Goal: Task Accomplishment & Management: Manage account settings

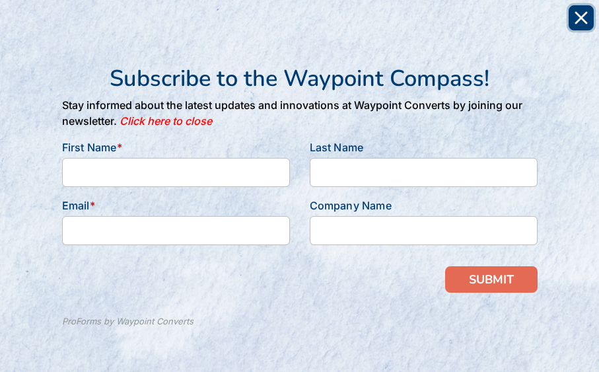
click at [587, 17] on icon "Close" at bounding box center [581, 17] width 13 height 13
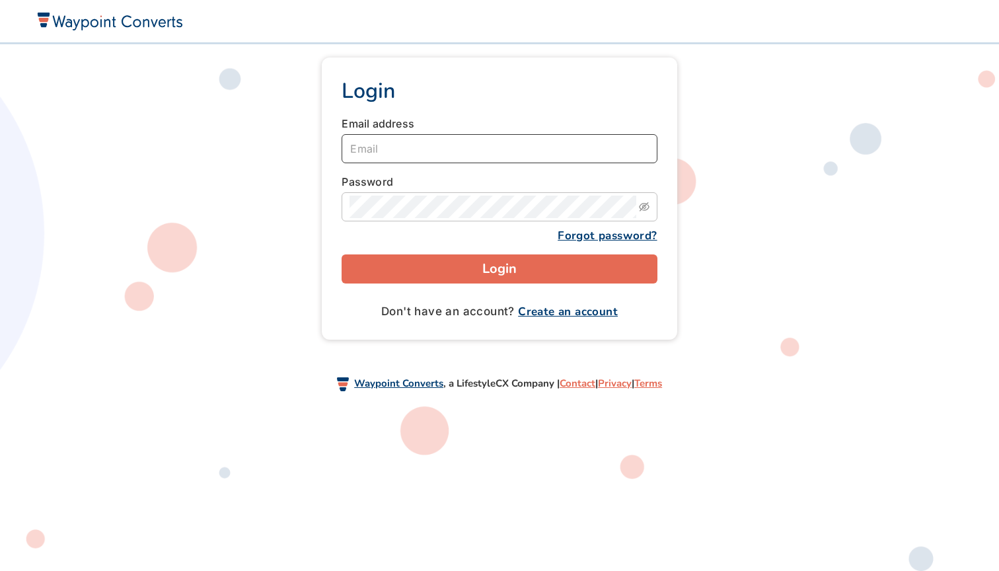
type input "[PERSON_NAME][EMAIL_ADDRESS][DOMAIN_NAME]"
click at [499, 268] on button "Login" at bounding box center [499, 268] width 315 height 29
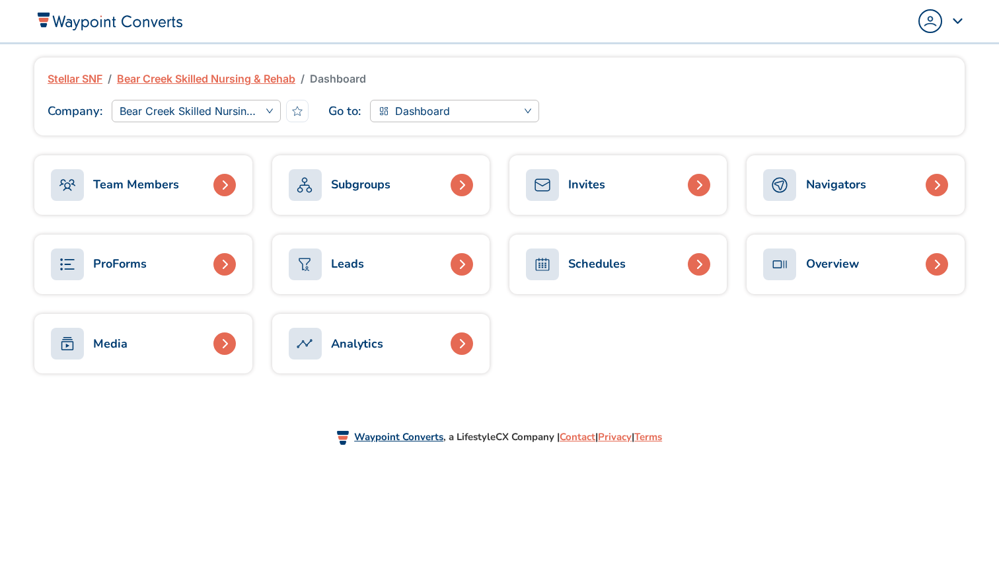
click at [955, 20] on div "Popover trigger" at bounding box center [942, 21] width 46 height 24
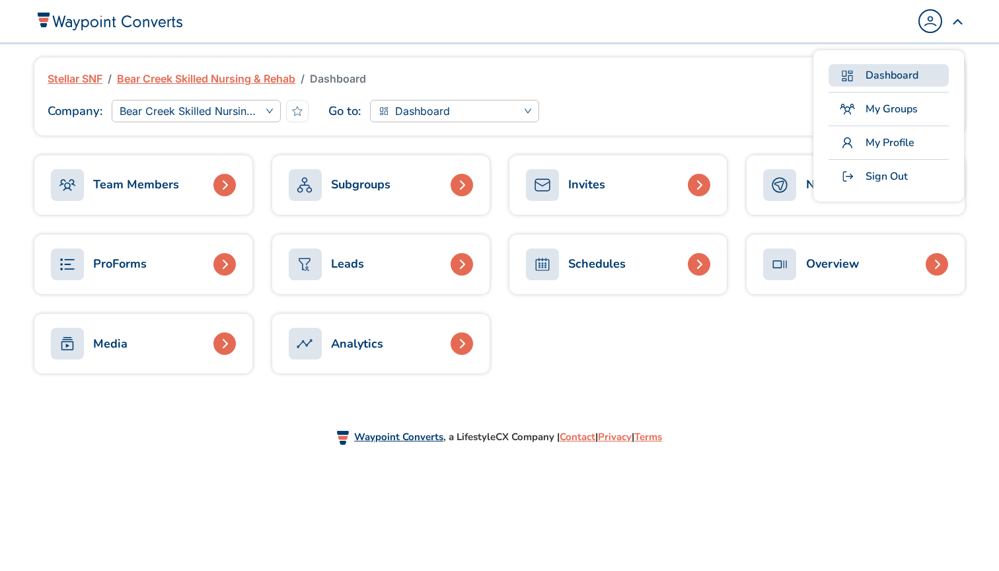
click at [892, 77] on span "Dashboard" at bounding box center [892, 75] width 53 height 16
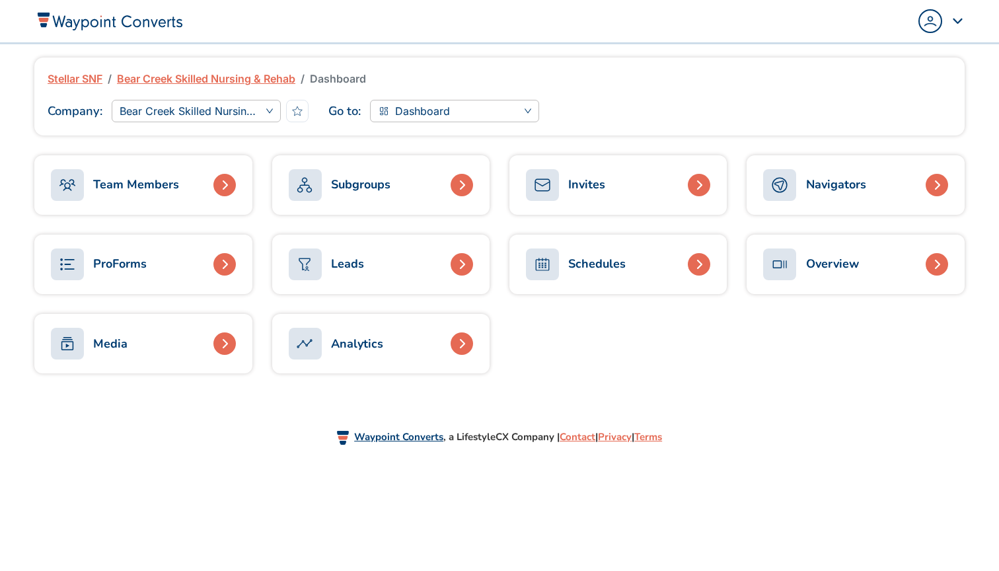
click at [968, 23] on div "Dashboard My Groups My Profile Sign Out" at bounding box center [737, 21] width 475 height 42
click at [952, 22] on div "Popover trigger" at bounding box center [942, 21] width 46 height 24
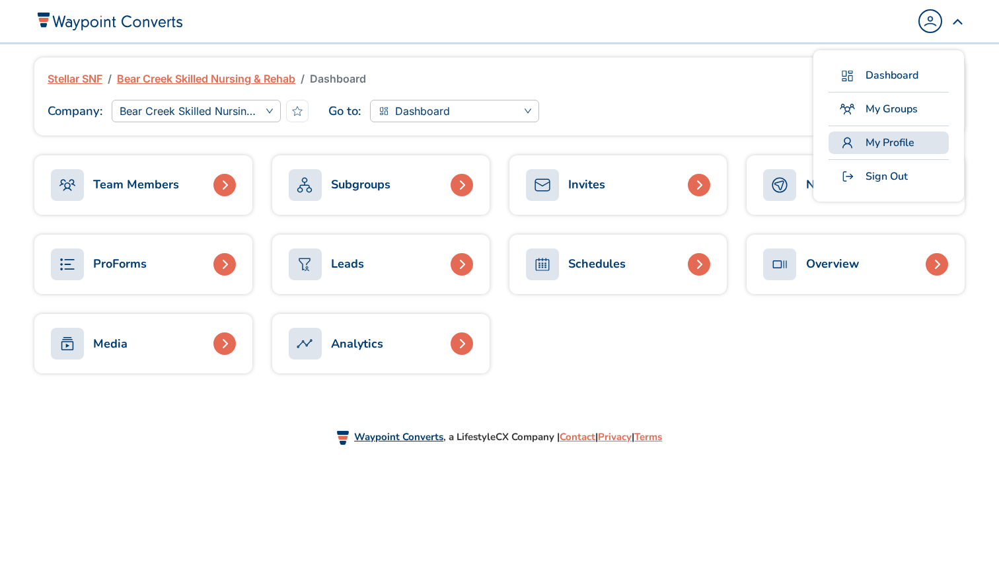
click at [876, 139] on span "My Profile" at bounding box center [890, 143] width 49 height 16
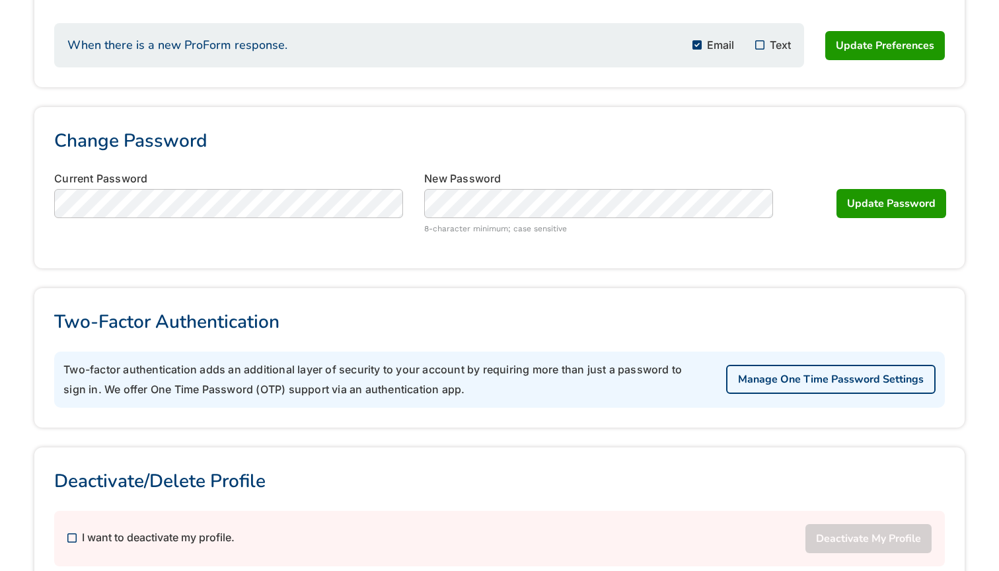
scroll to position [380, 0]
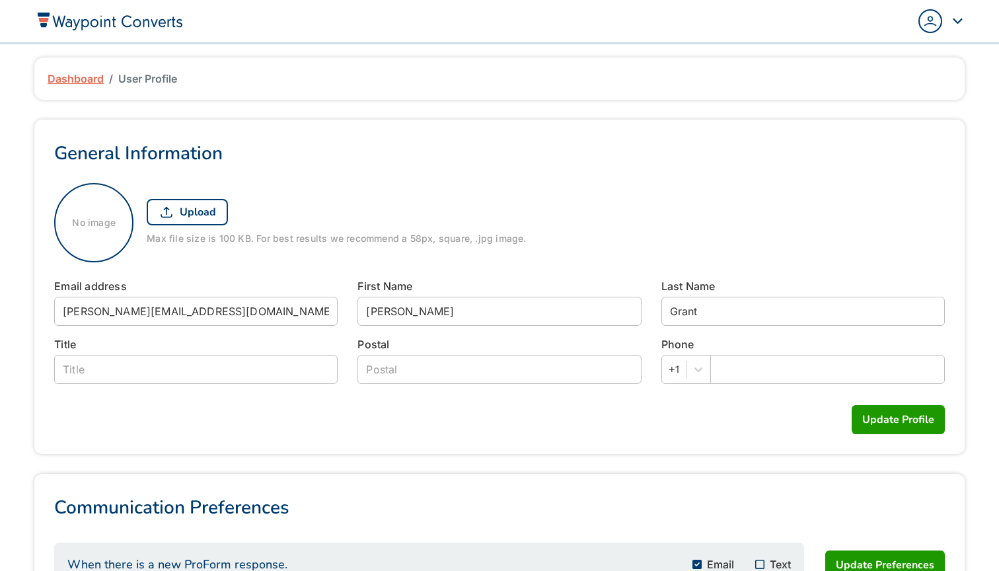
scroll to position [0, 0]
click at [97, 75] on link "Dashboard" at bounding box center [76, 79] width 56 height 16
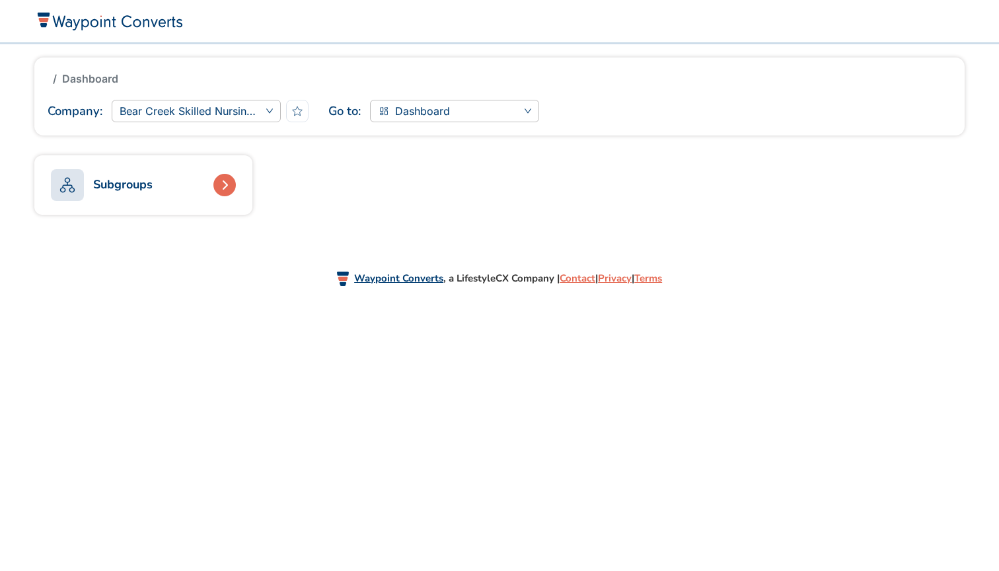
click at [79, 28] on img at bounding box center [109, 20] width 148 height 19
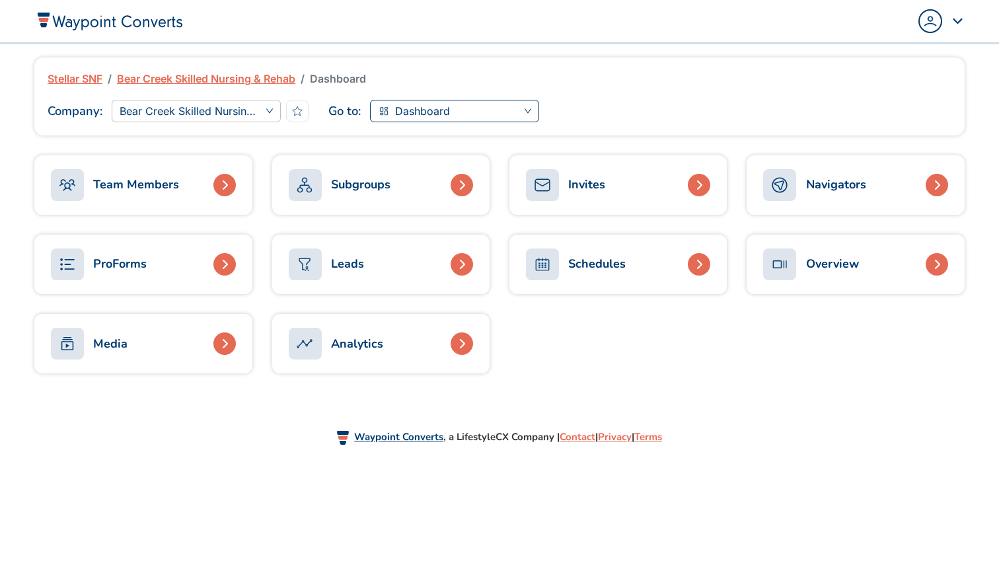
click at [418, 104] on span "Dashboard" at bounding box center [422, 111] width 55 height 20
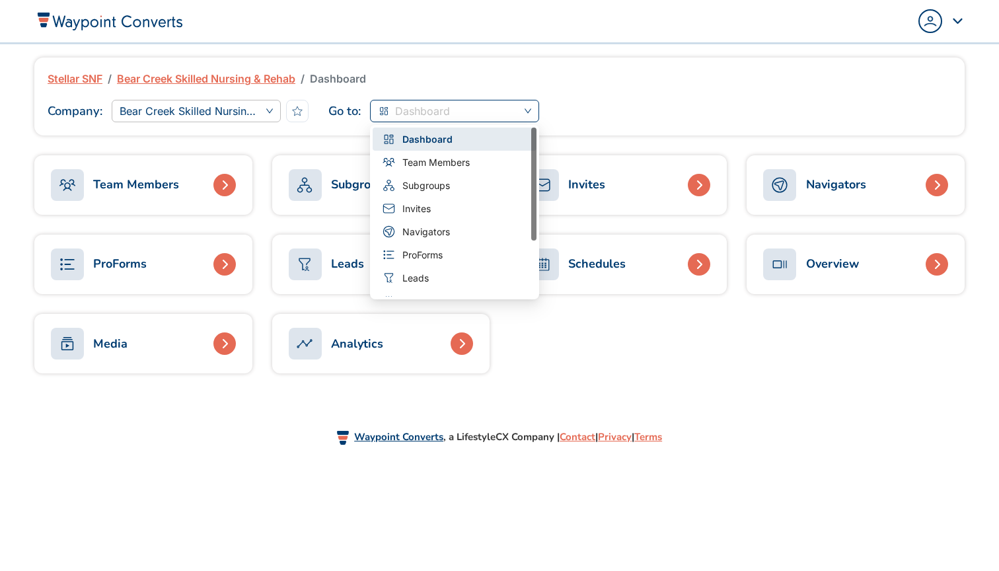
click at [427, 70] on div "Stellar SNF Bear Creek Skilled Nursing & Rehab Dashboard Company : Bear Creek S…" at bounding box center [499, 96] width 931 height 78
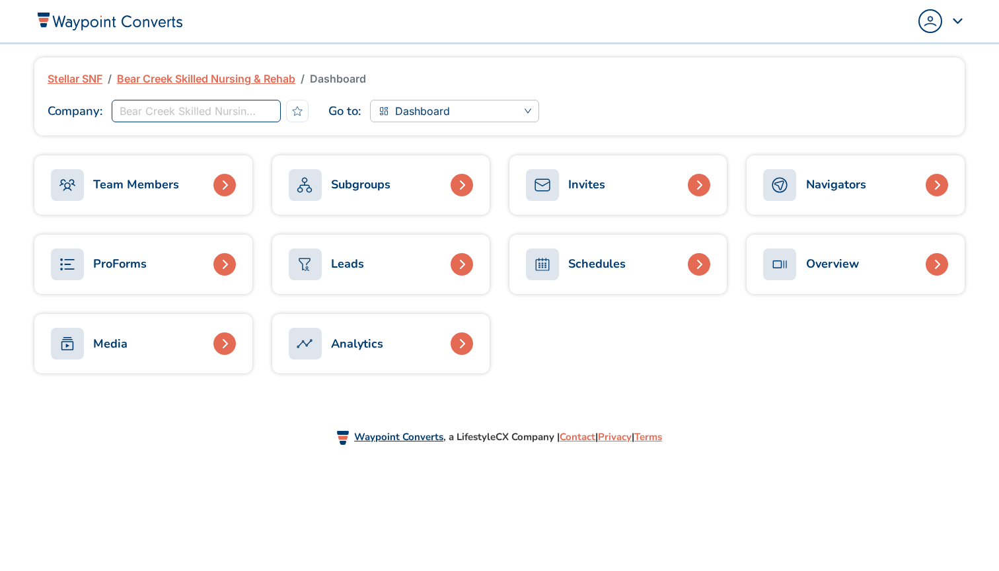
click at [270, 109] on span "Bear Creek Skilled Nursing & Rehab" at bounding box center [196, 111] width 153 height 20
click at [87, 75] on link "Stellar SNF" at bounding box center [75, 79] width 55 height 16
click at [252, 115] on span "Stellar SNF" at bounding box center [196, 111] width 153 height 20
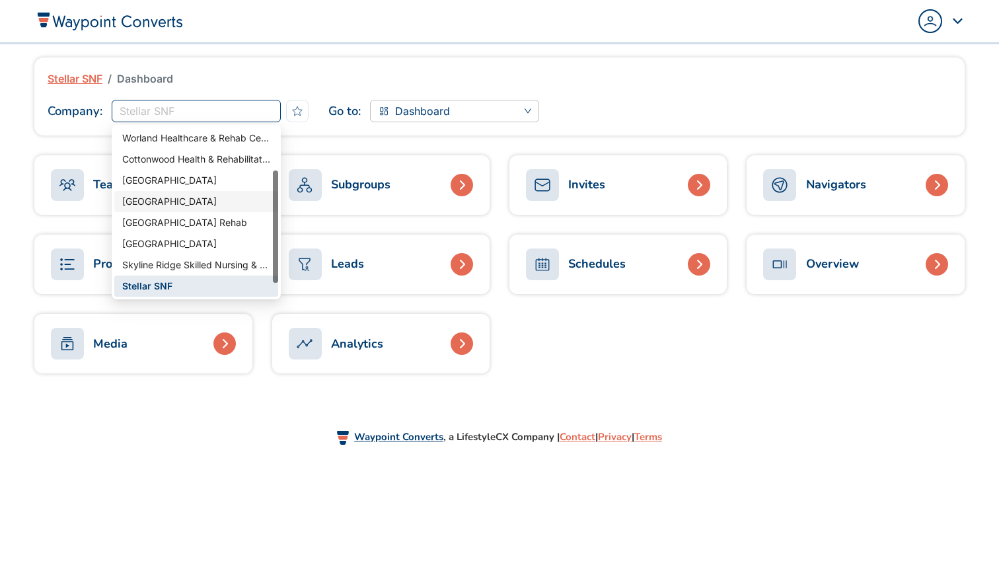
scroll to position [85, 0]
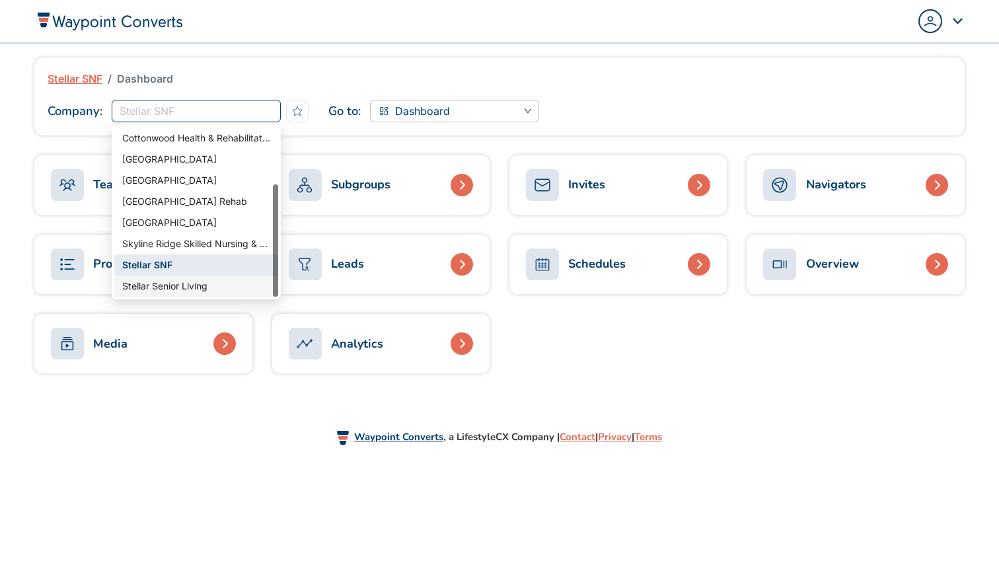
click at [165, 290] on div "Stellar Senior Living" at bounding box center [196, 286] width 148 height 15
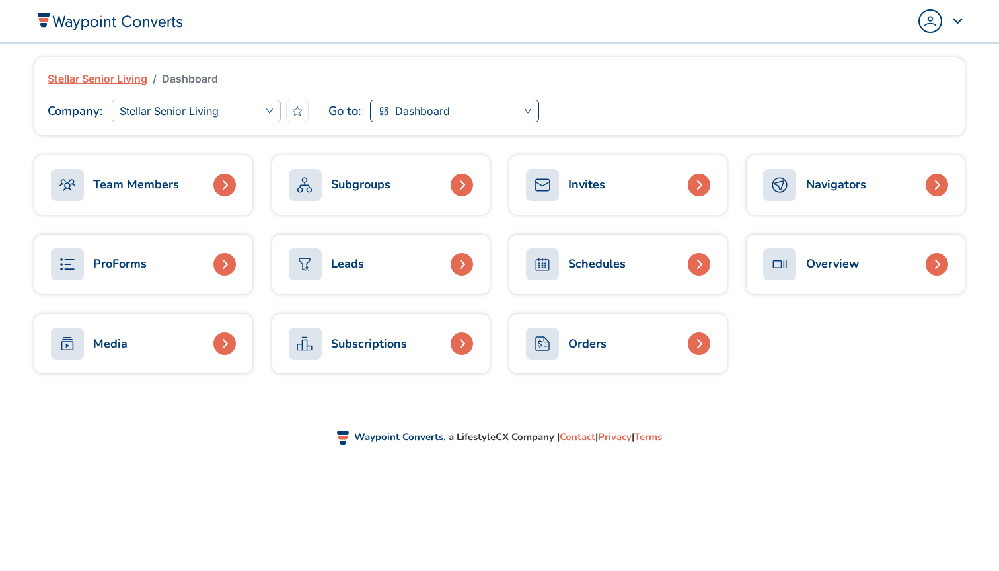
click at [510, 106] on span "Dashboard" at bounding box center [454, 111] width 153 height 20
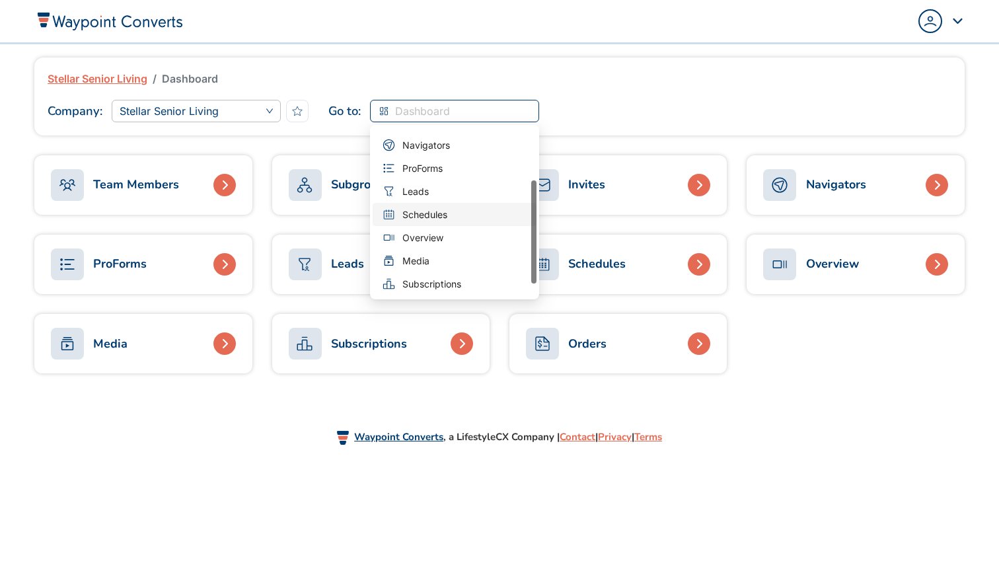
scroll to position [87, 0]
click at [812, 398] on div "Stellar Senior Living Dashboard Company : Stellar Senior Living Go to : Dashboa…" at bounding box center [499, 225] width 979 height 362
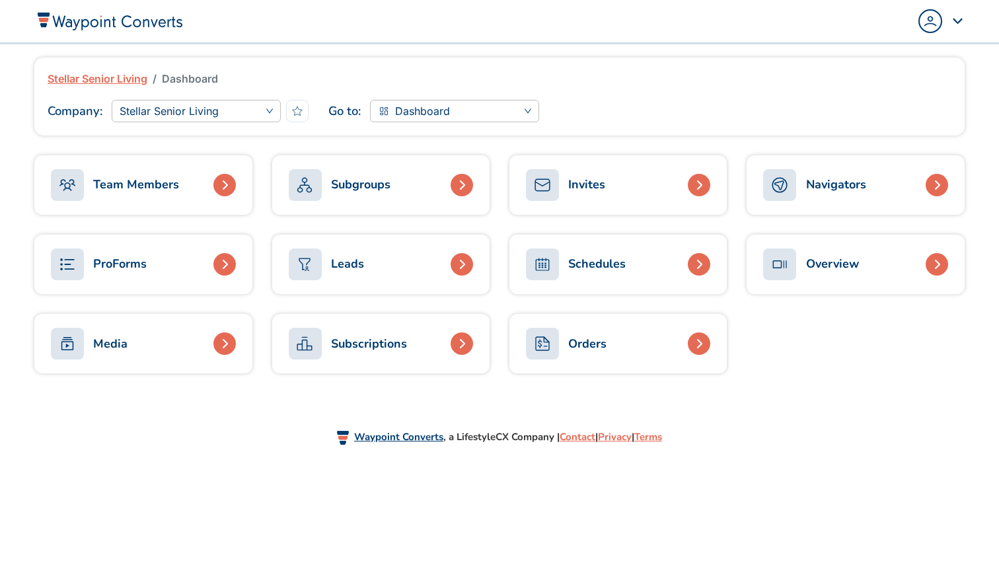
click at [891, 103] on div "Company : Stellar Senior Living Go to : Dashboard dashboard/pro-forms/group/res…" at bounding box center [500, 111] width 924 height 22
click at [613, 358] on link "Orders" at bounding box center [618, 343] width 217 height 59
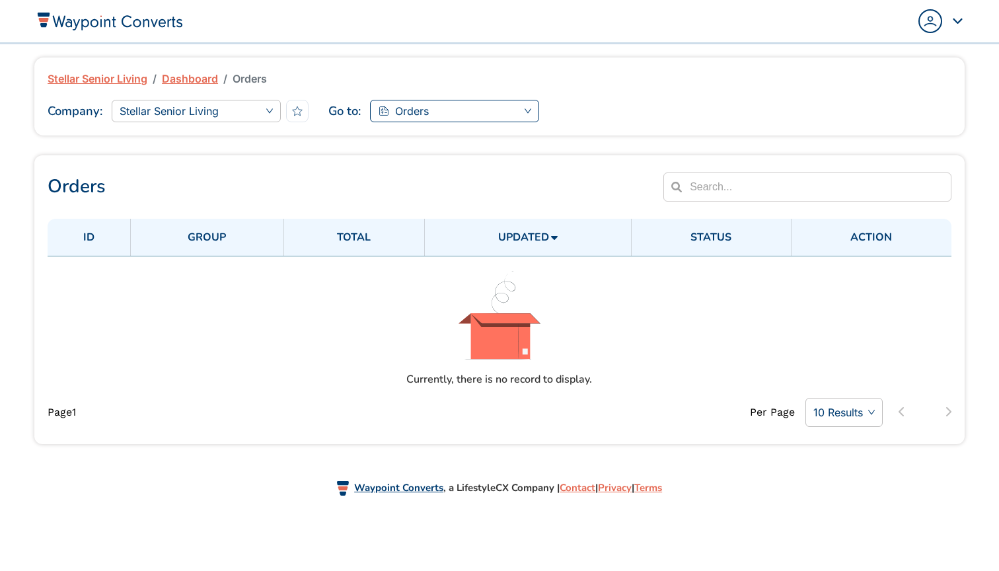
click at [525, 101] on span "Orders" at bounding box center [454, 111] width 153 height 20
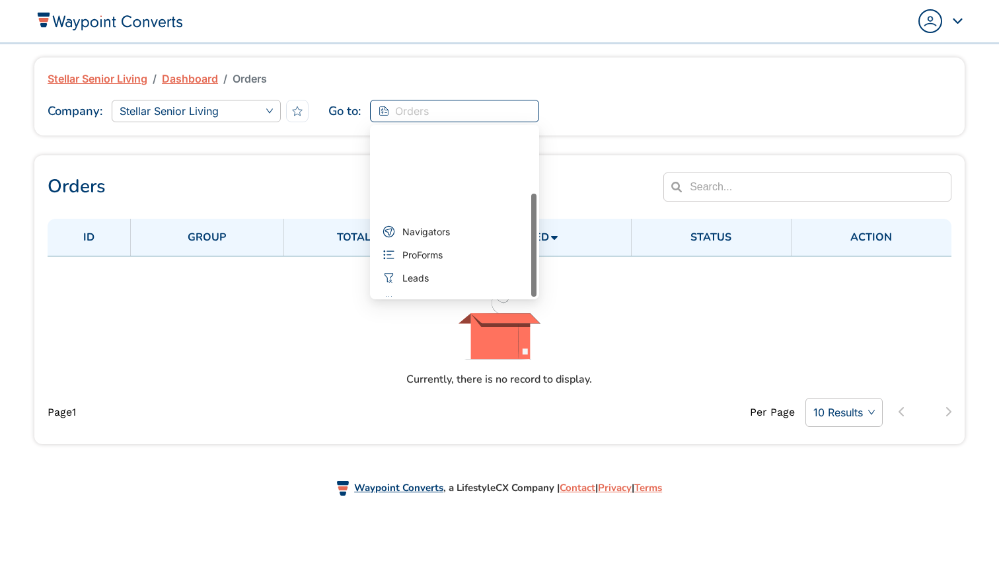
scroll to position [108, 0]
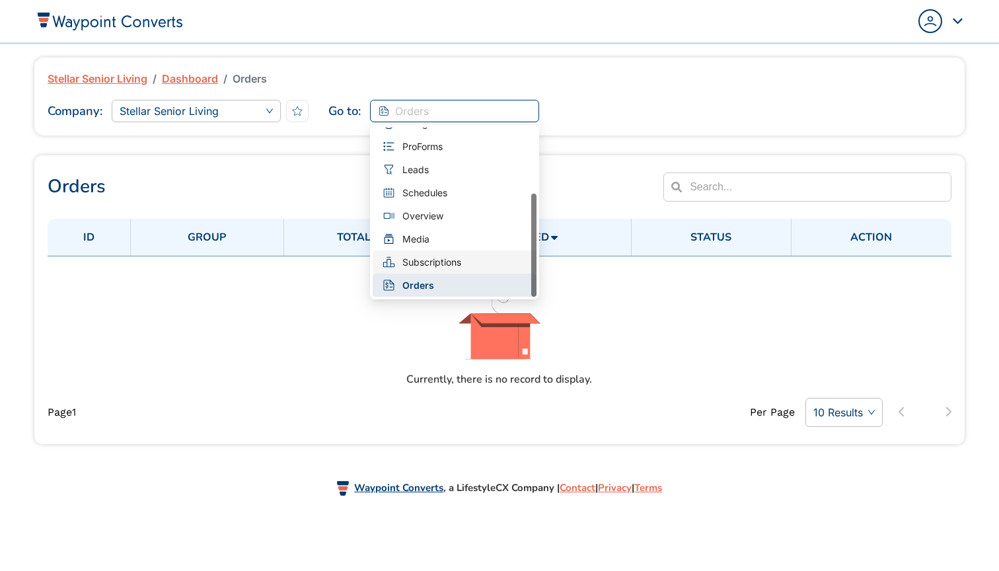
click at [436, 263] on span "Subscriptions" at bounding box center [431, 262] width 59 height 15
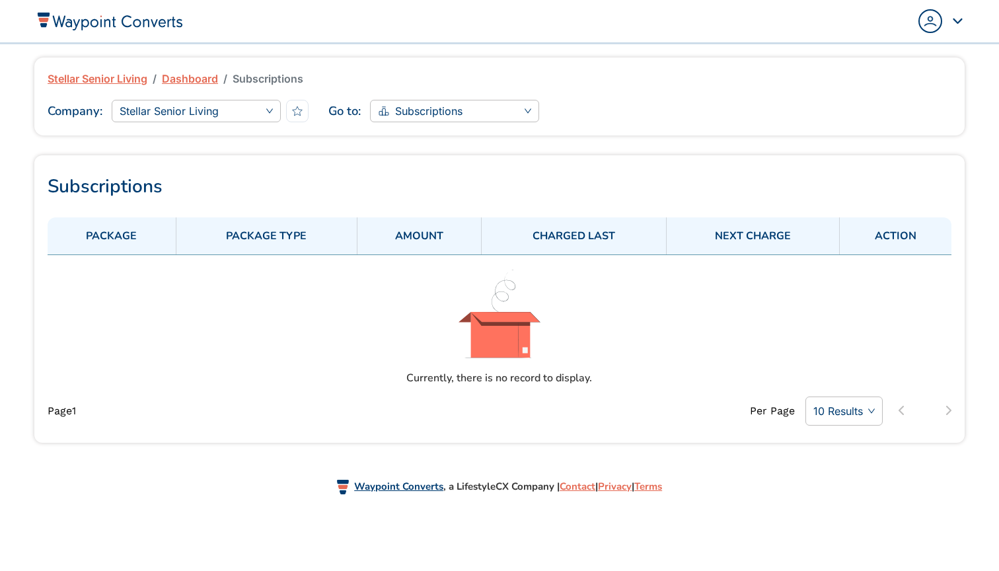
click at [455, 381] on div "Currently, there is no record to display." at bounding box center [499, 378] width 186 height 16
click at [260, 107] on span "Stellar Senior Living" at bounding box center [196, 111] width 153 height 20
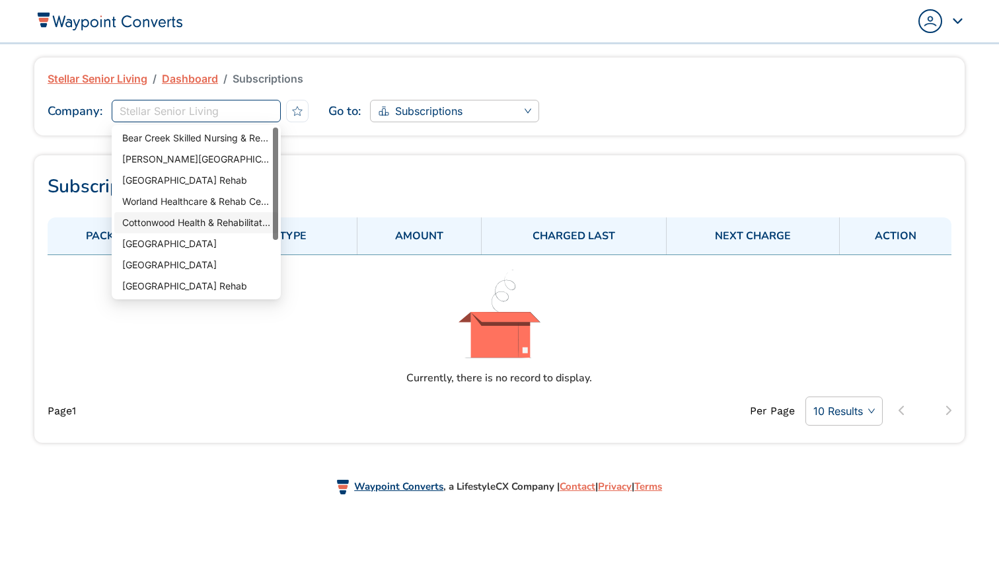
scroll to position [85, 0]
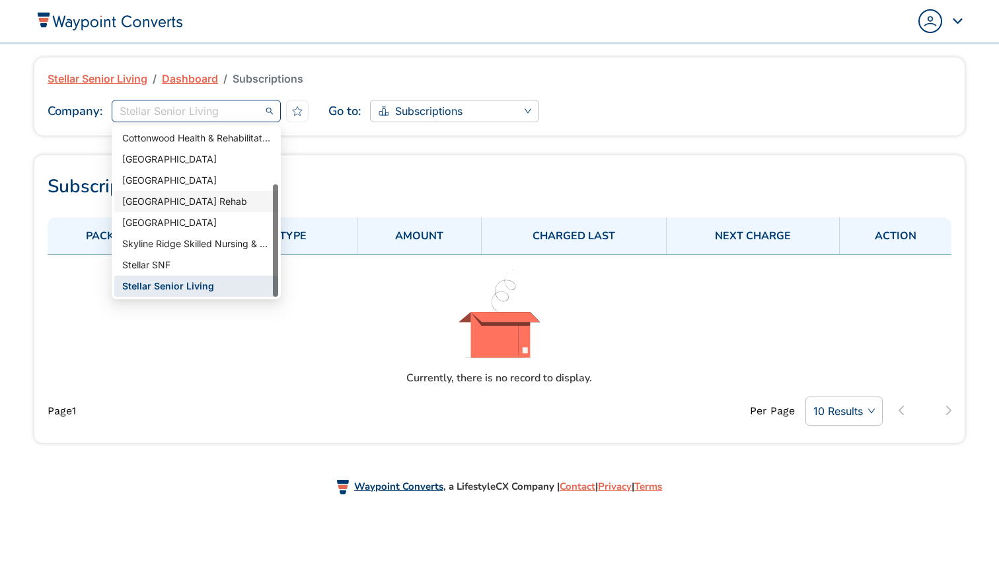
click at [634, 130] on div "Stellar Senior Living Dashboard Subscriptions Company : Stellar Senior Living p…" at bounding box center [499, 96] width 931 height 78
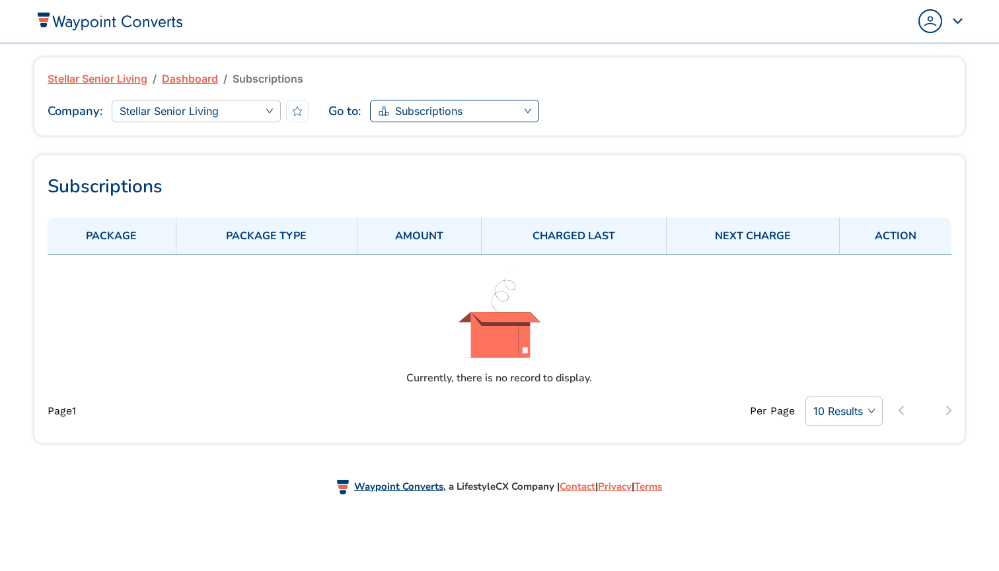
click at [519, 104] on span "Subscriptions" at bounding box center [454, 111] width 153 height 20
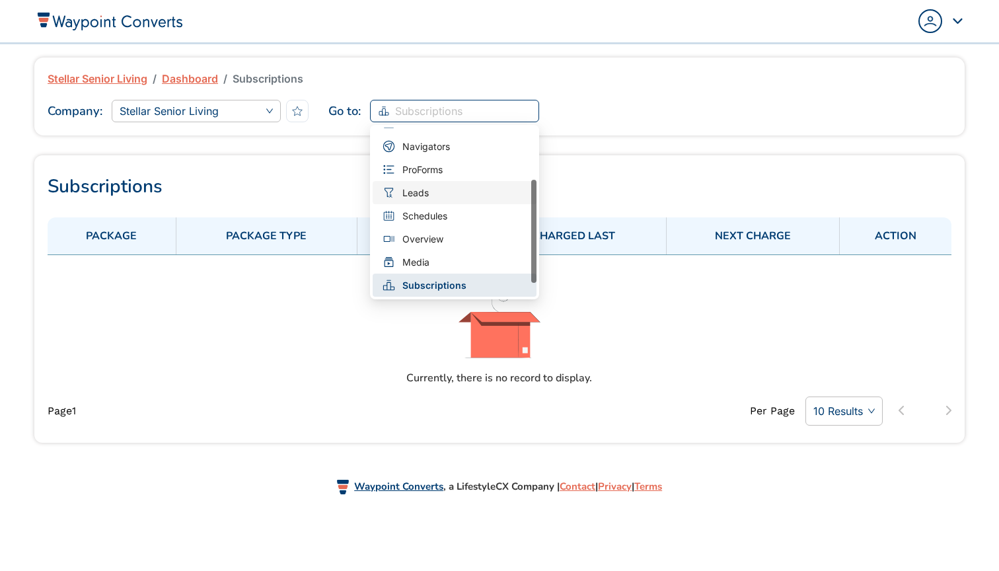
scroll to position [0, 0]
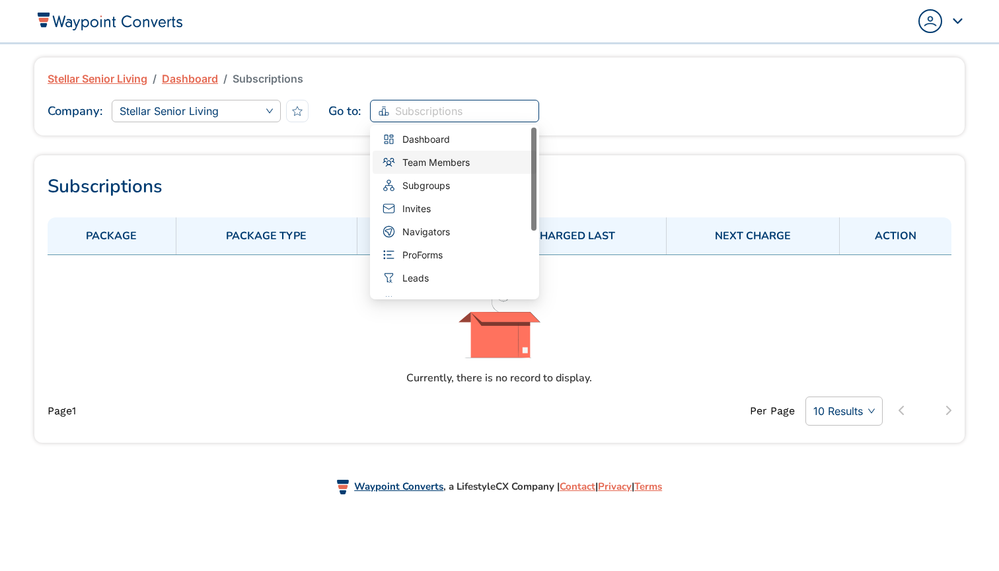
click at [453, 151] on div "Team Members" at bounding box center [455, 162] width 164 height 23
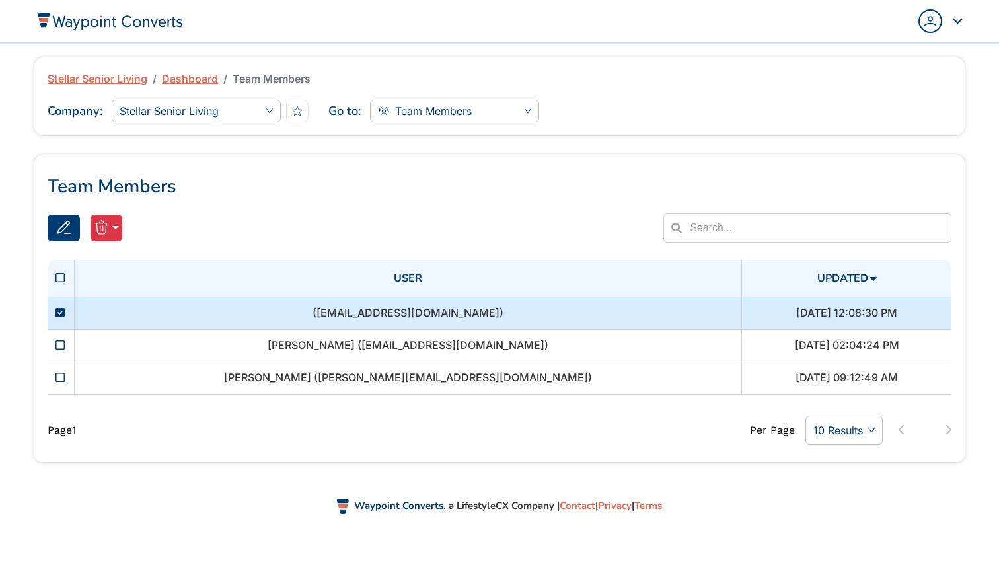
click at [58, 307] on icon at bounding box center [60, 312] width 9 height 11
click at [116, 234] on button "button" at bounding box center [107, 228] width 32 height 26
click at [75, 260] on link "Delete" at bounding box center [68, 258] width 108 height 21
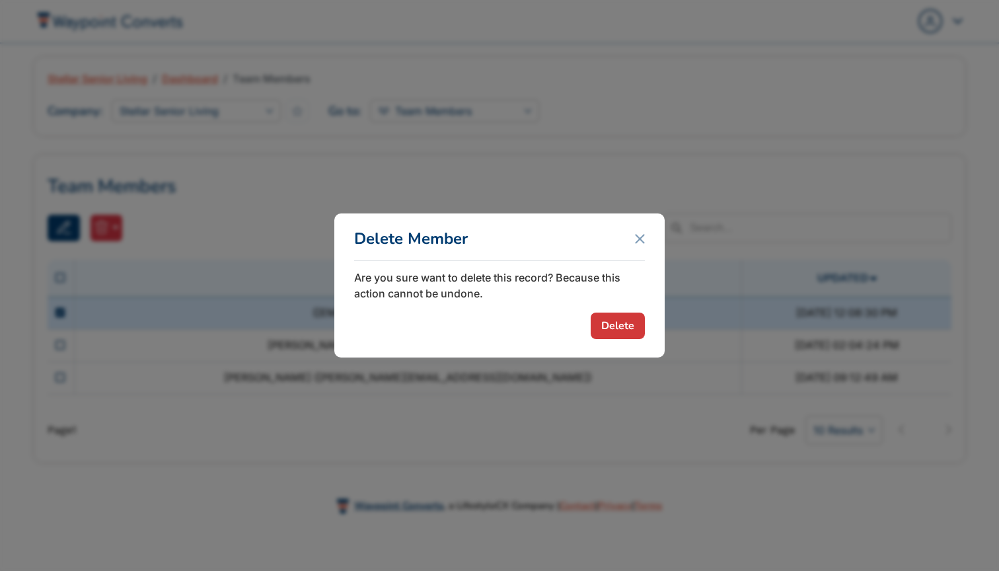
click at [613, 316] on button "Delete" at bounding box center [618, 326] width 54 height 26
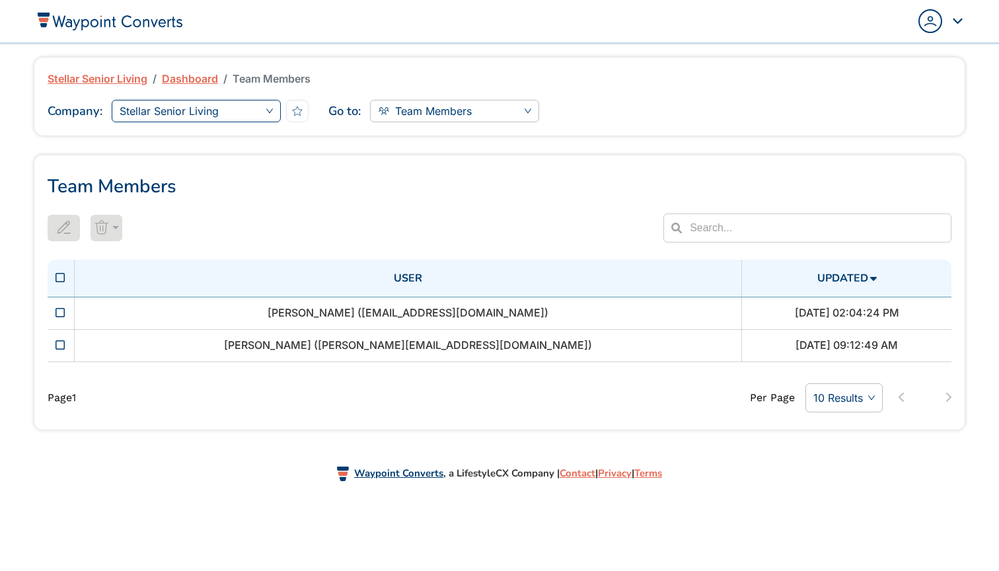
click at [254, 108] on span "Stellar Senior Living" at bounding box center [196, 111] width 153 height 20
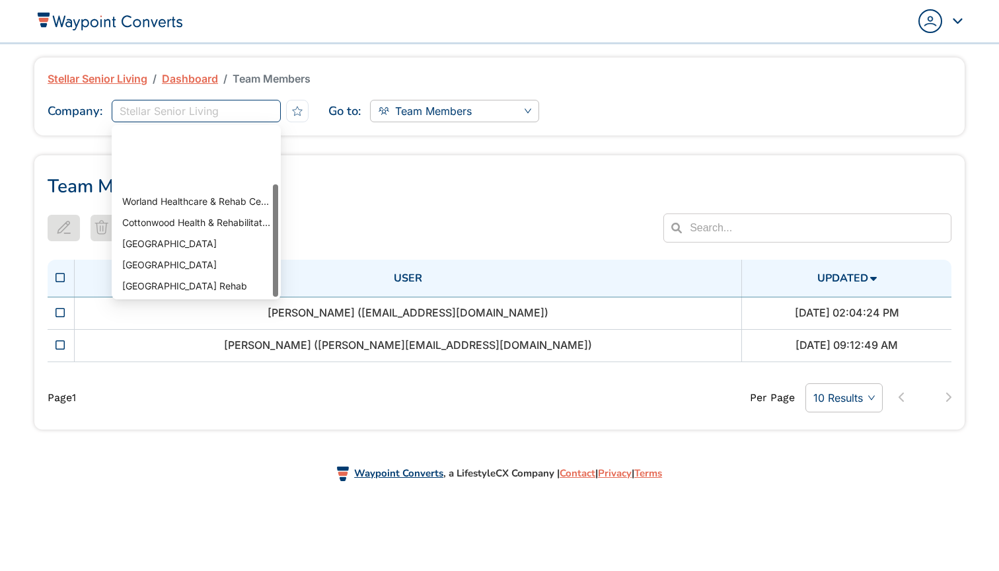
scroll to position [85, 0]
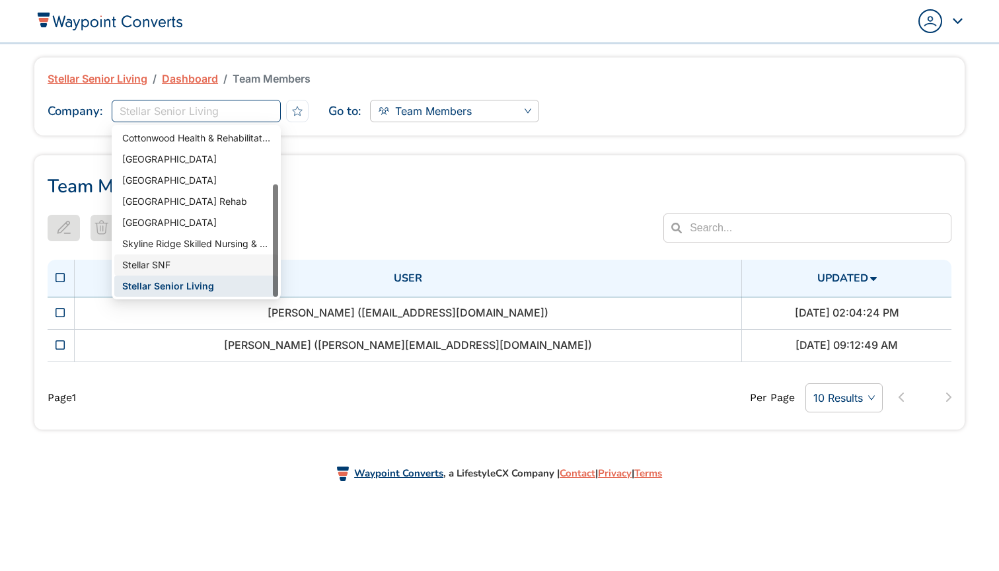
click at [157, 264] on div "Stellar SNF" at bounding box center [196, 265] width 148 height 15
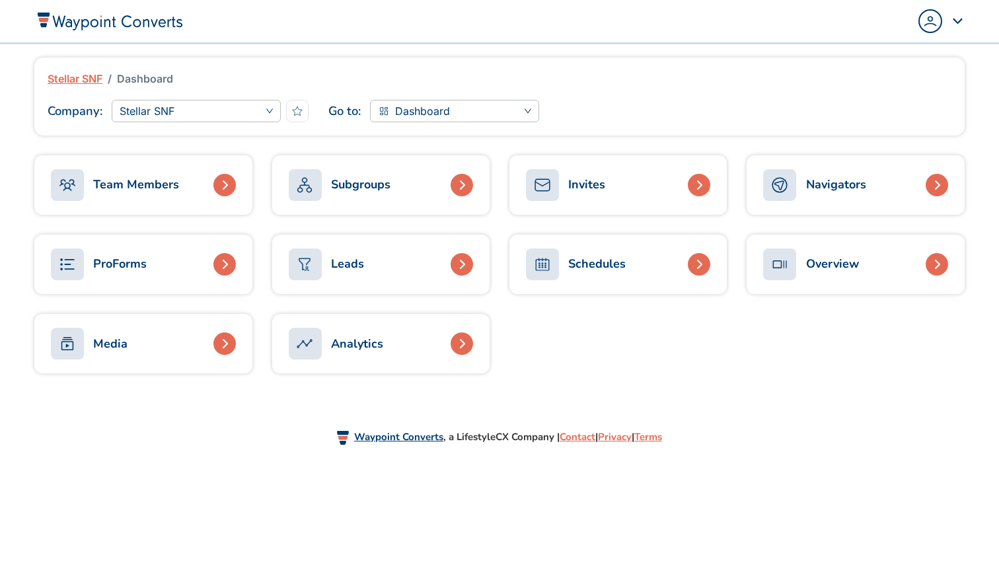
click at [521, 126] on div "Stellar SNF Dashboard Company : Stellar SNF Go to : Dashboard" at bounding box center [499, 96] width 931 height 78
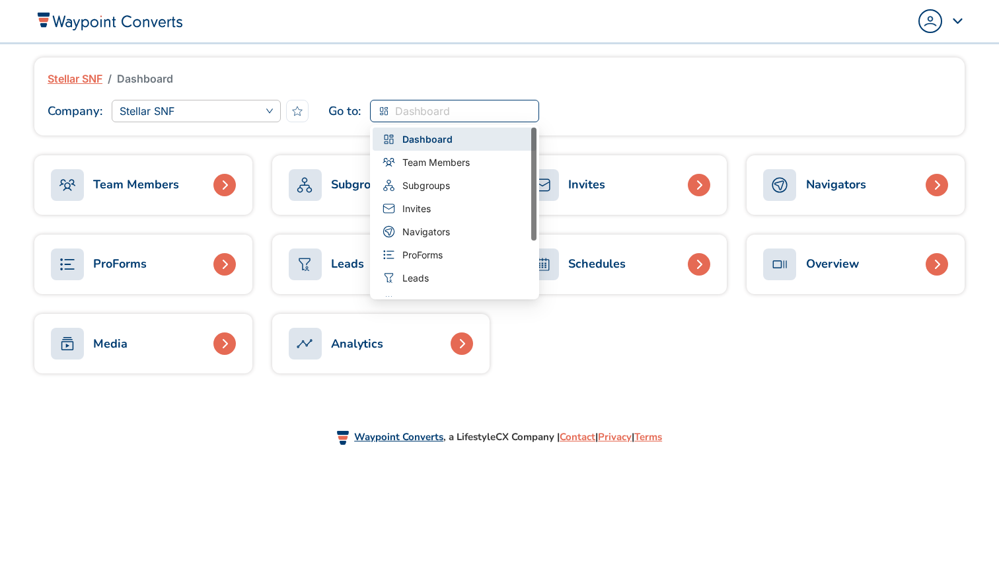
click at [523, 109] on span "Dashboard" at bounding box center [454, 111] width 153 height 20
click at [432, 156] on span "Team Members" at bounding box center [435, 162] width 67 height 15
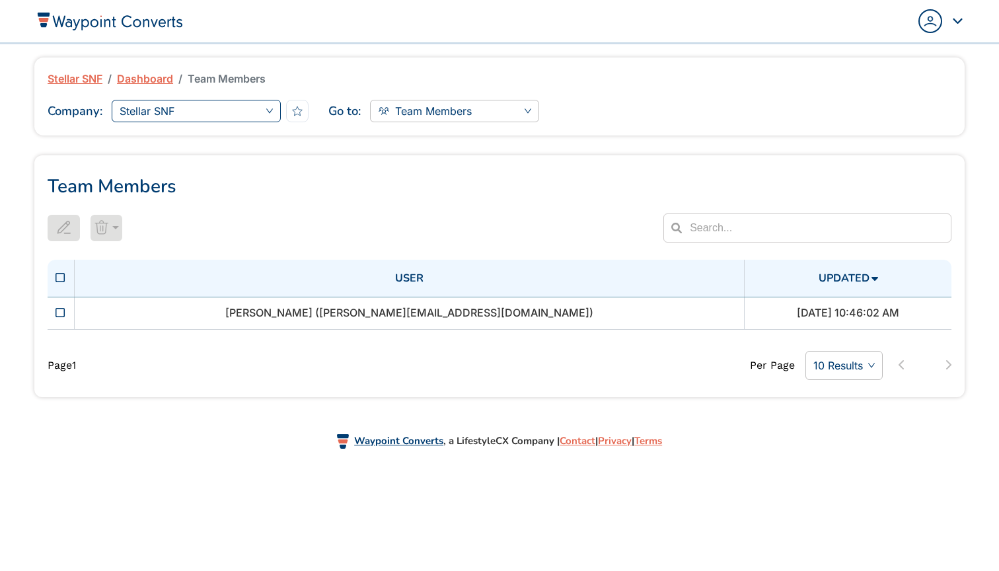
click at [266, 113] on span "Stellar SNF" at bounding box center [196, 111] width 153 height 20
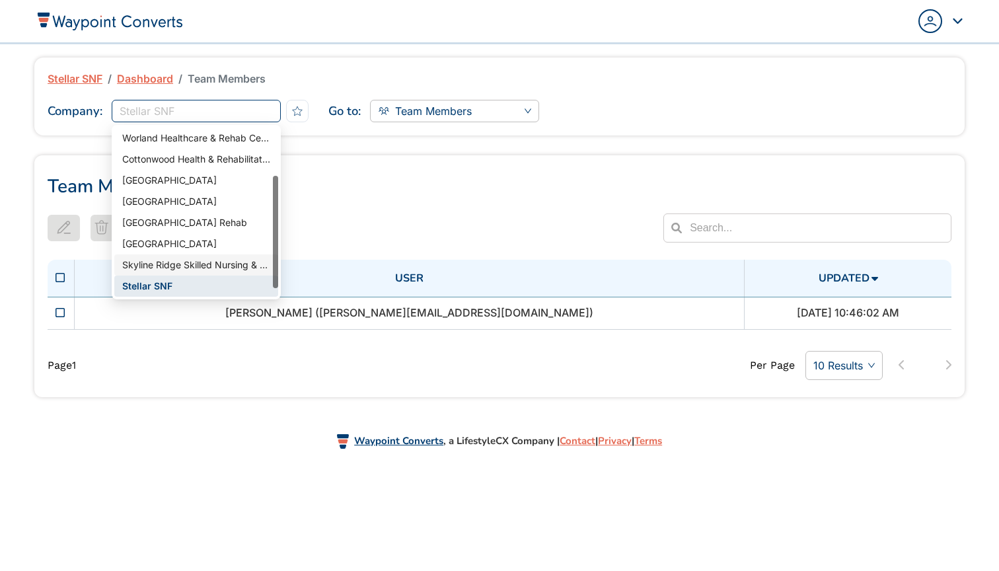
scroll to position [85, 0]
click at [143, 278] on div "Stellar Senior Living" at bounding box center [196, 286] width 164 height 21
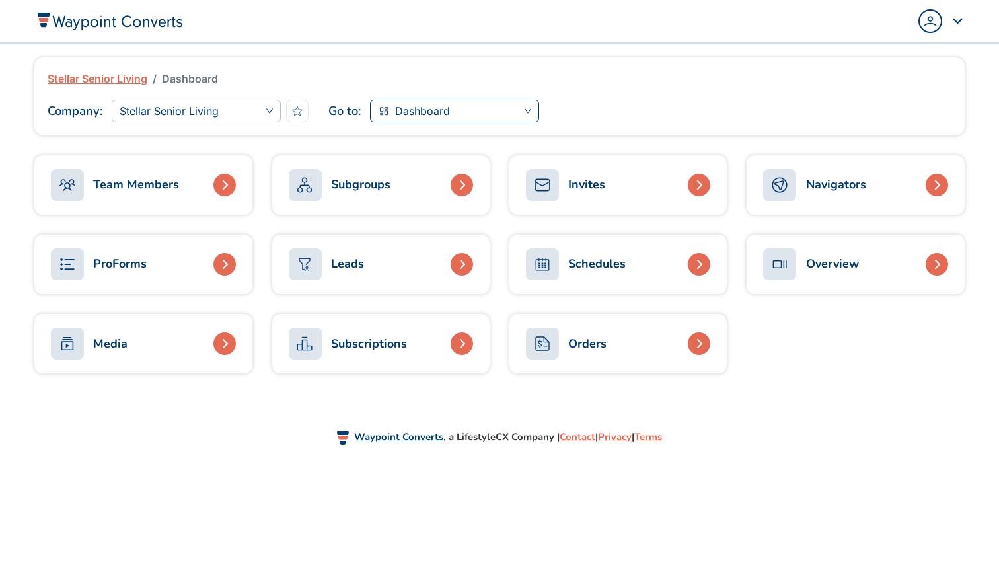
click at [484, 117] on span "Dashboard" at bounding box center [454, 111] width 153 height 20
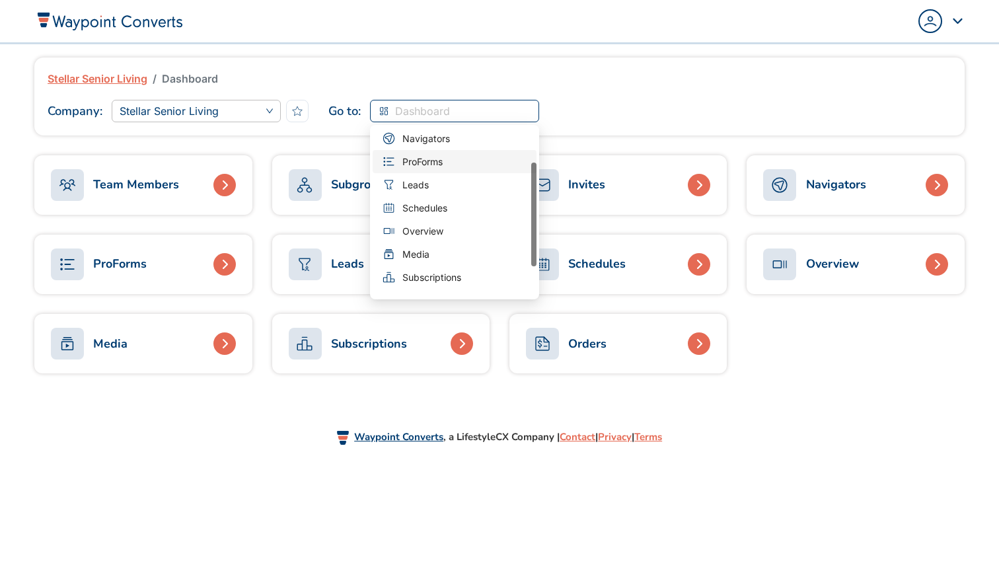
scroll to position [108, 0]
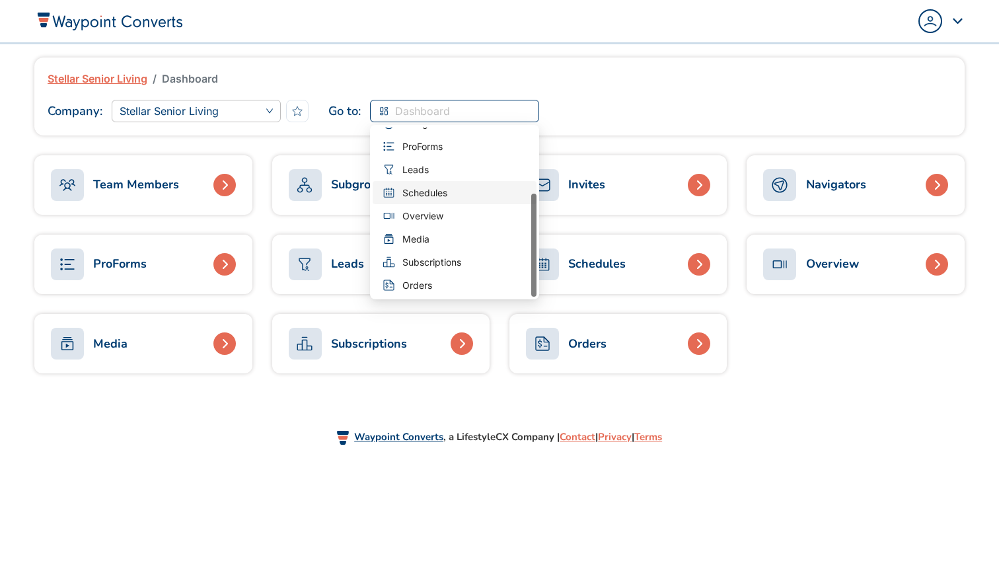
click at [461, 186] on span "Schedules" at bounding box center [455, 192] width 148 height 17
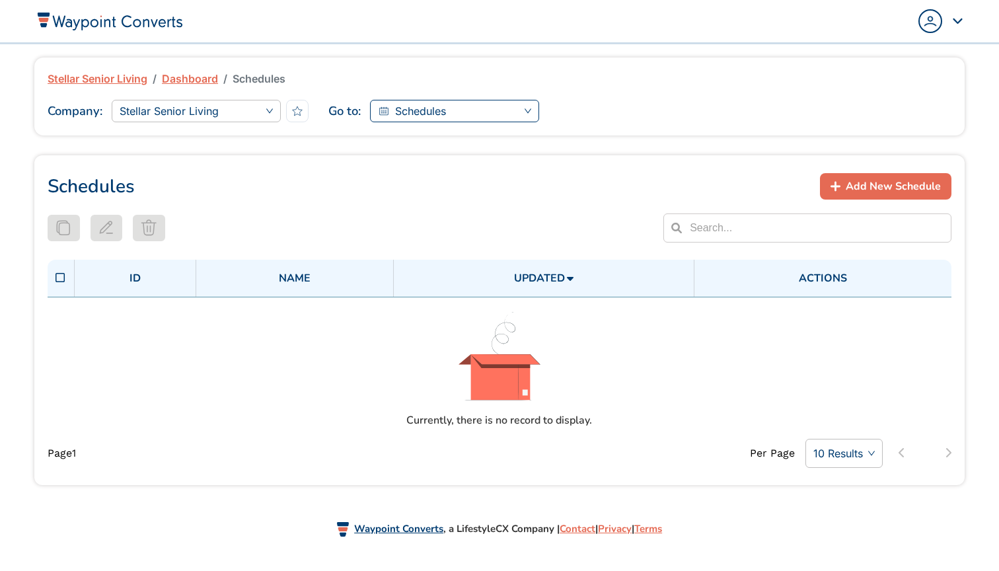
click at [505, 112] on span "Schedules" at bounding box center [454, 111] width 153 height 20
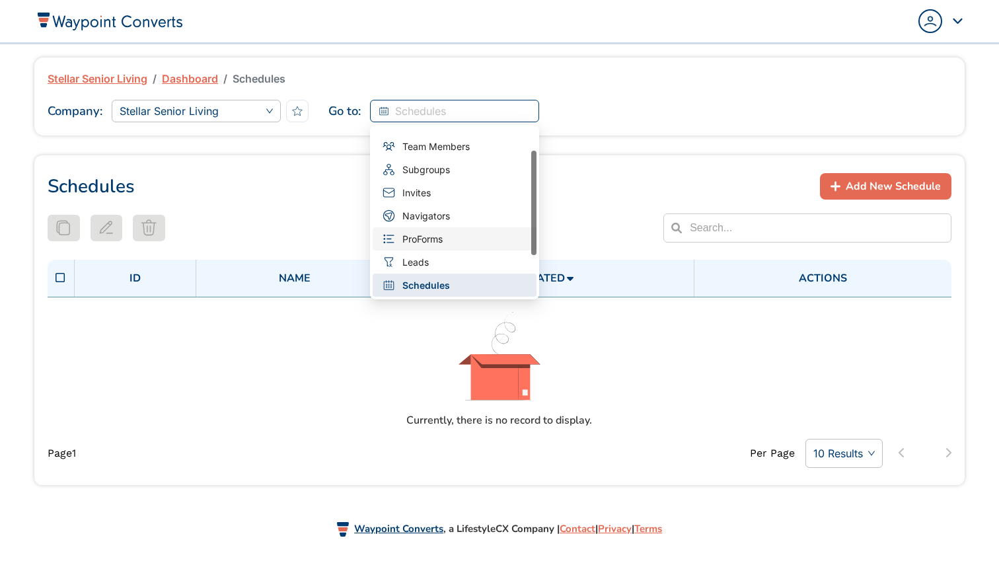
scroll to position [108, 0]
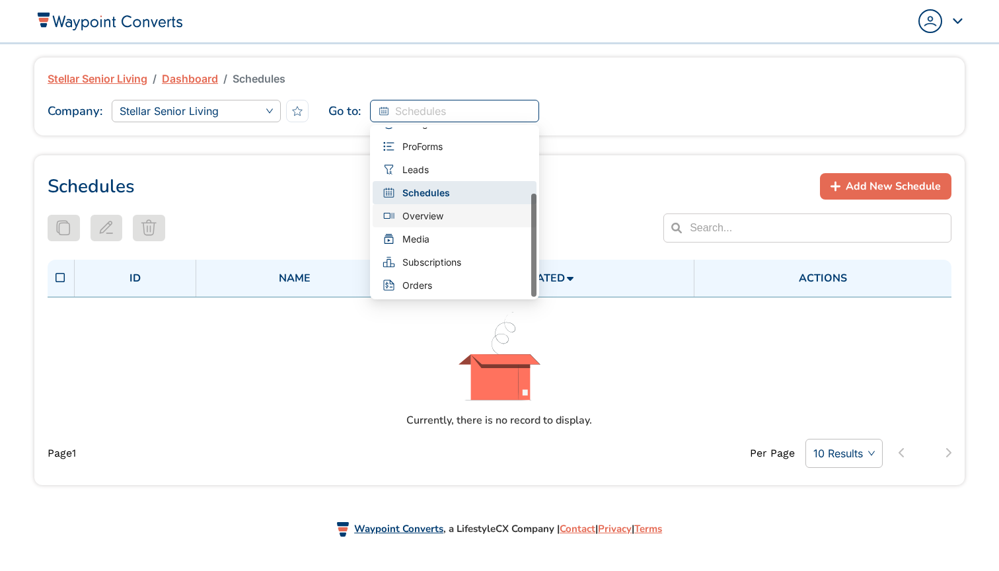
click at [442, 213] on span "Overview" at bounding box center [422, 216] width 41 height 15
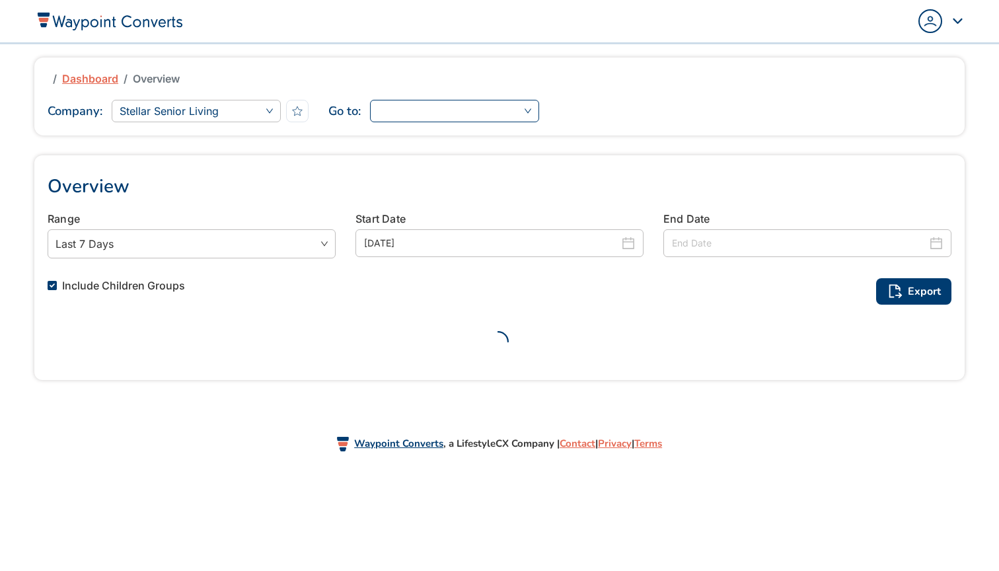
click at [520, 100] on input "search" at bounding box center [454, 111] width 153 height 22
click at [476, 142] on span "Dashboard" at bounding box center [455, 139] width 148 height 17
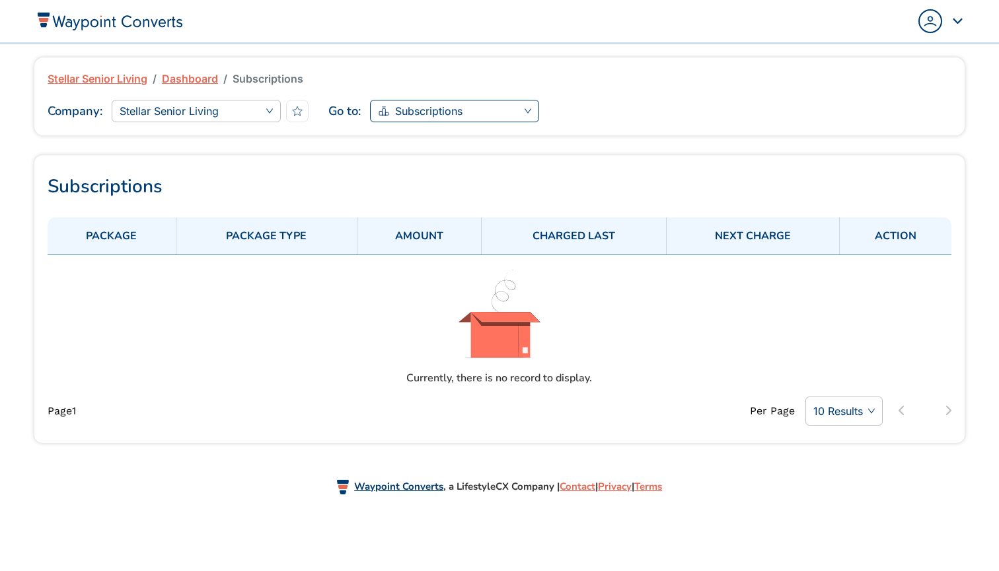
click at [418, 111] on span "Subscriptions" at bounding box center [428, 111] width 67 height 20
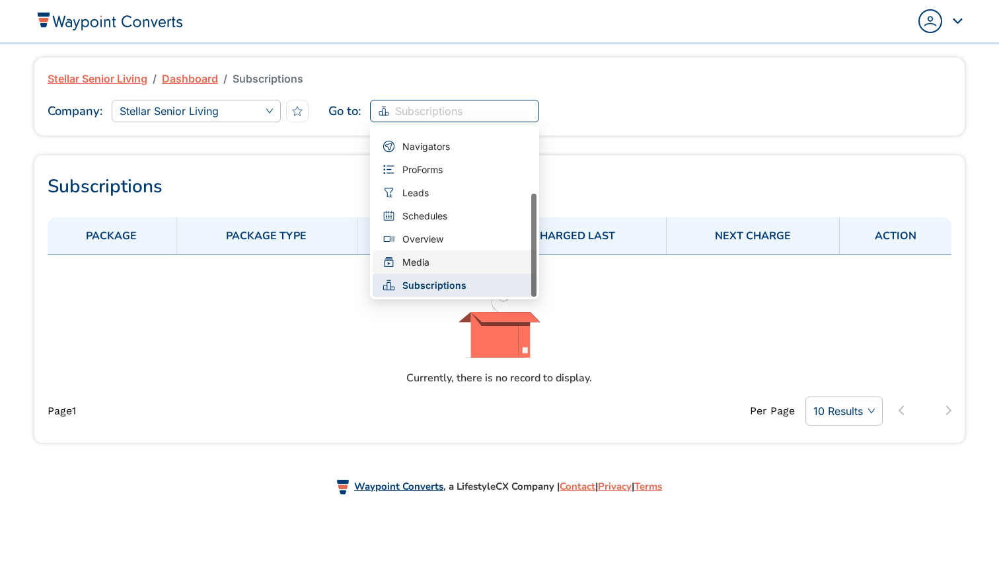
scroll to position [108, 0]
click at [396, 281] on icon at bounding box center [389, 285] width 14 height 14
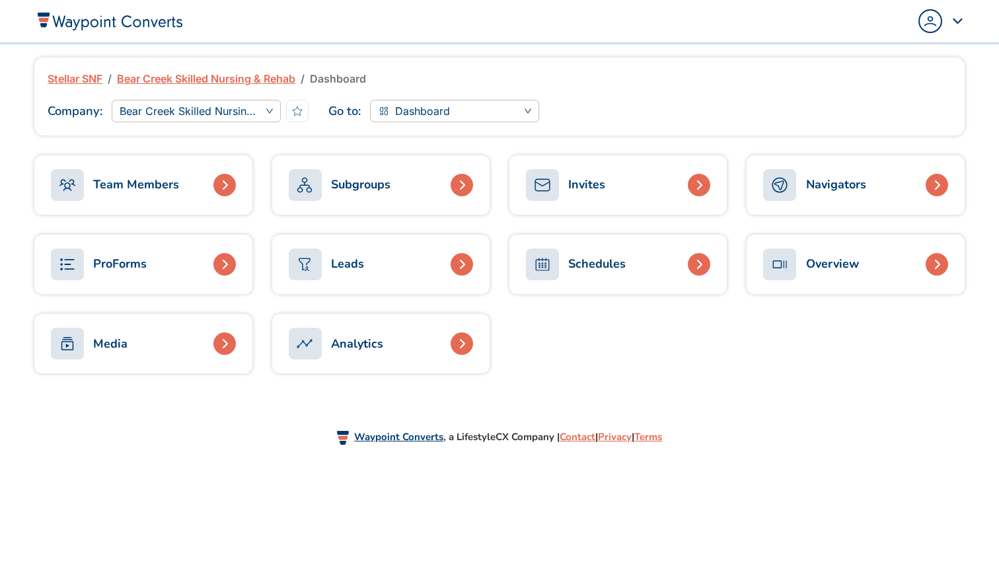
click at [73, 79] on link "Stellar SNF" at bounding box center [75, 79] width 55 height 16
click at [960, 19] on div "Popover trigger" at bounding box center [942, 21] width 46 height 24
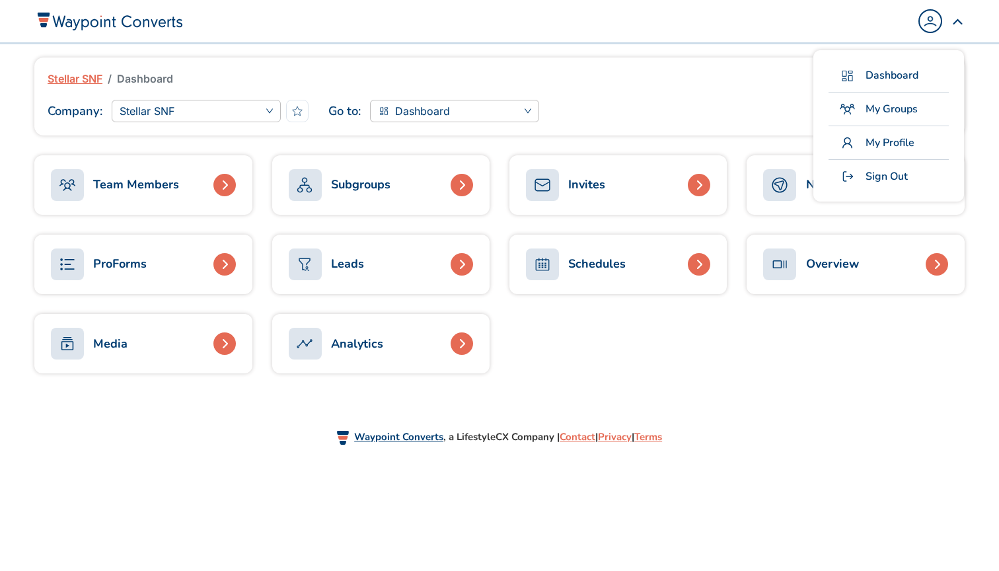
click at [858, 128] on div "Dashboard My Groups My Profile Sign Out" at bounding box center [889, 125] width 151 height 151
click at [849, 135] on link "My Profile" at bounding box center [889, 143] width 121 height 22
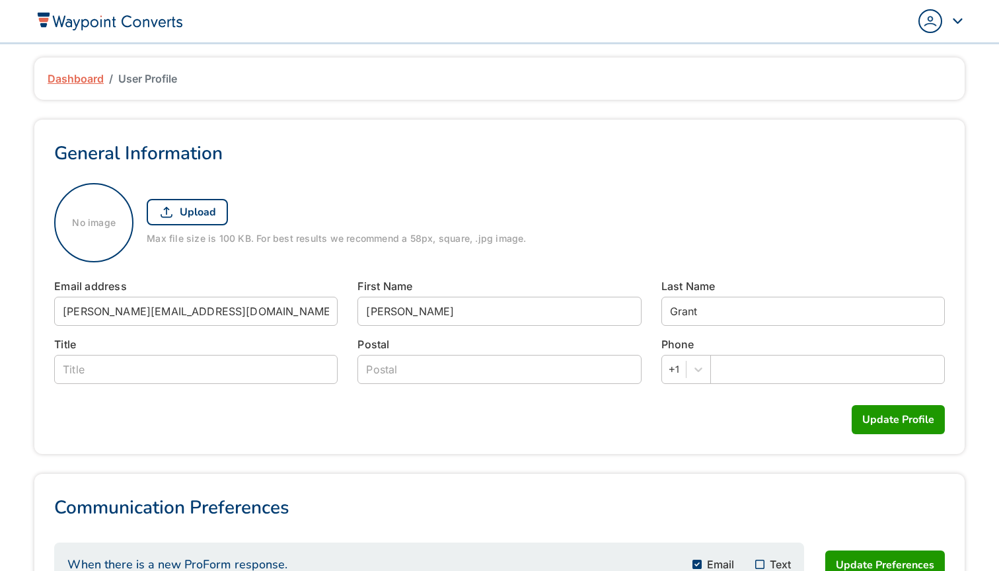
click at [91, 77] on link "Dashboard" at bounding box center [76, 79] width 56 height 16
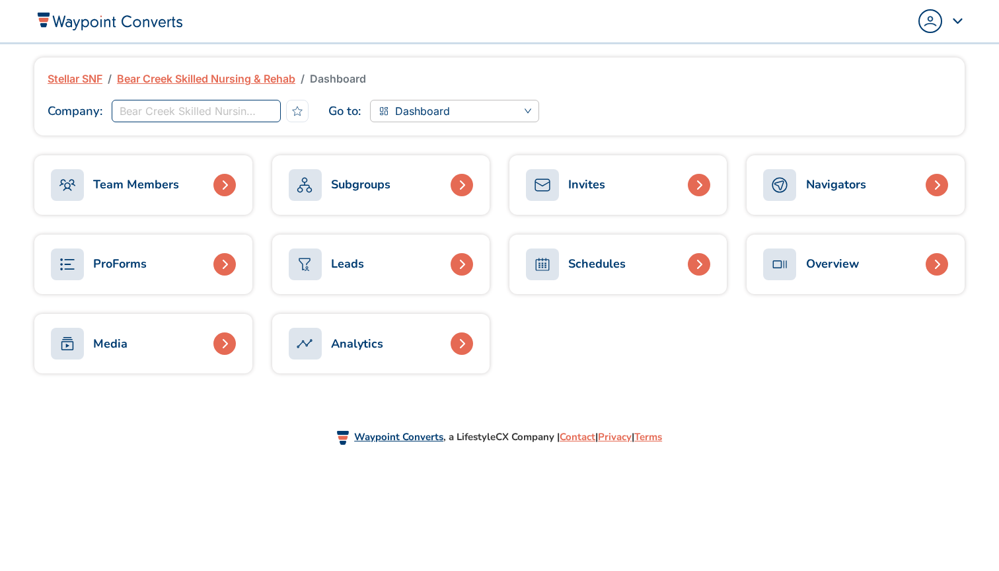
click at [270, 108] on span "Bear Creek Skilled Nursing & Rehab" at bounding box center [196, 111] width 153 height 20
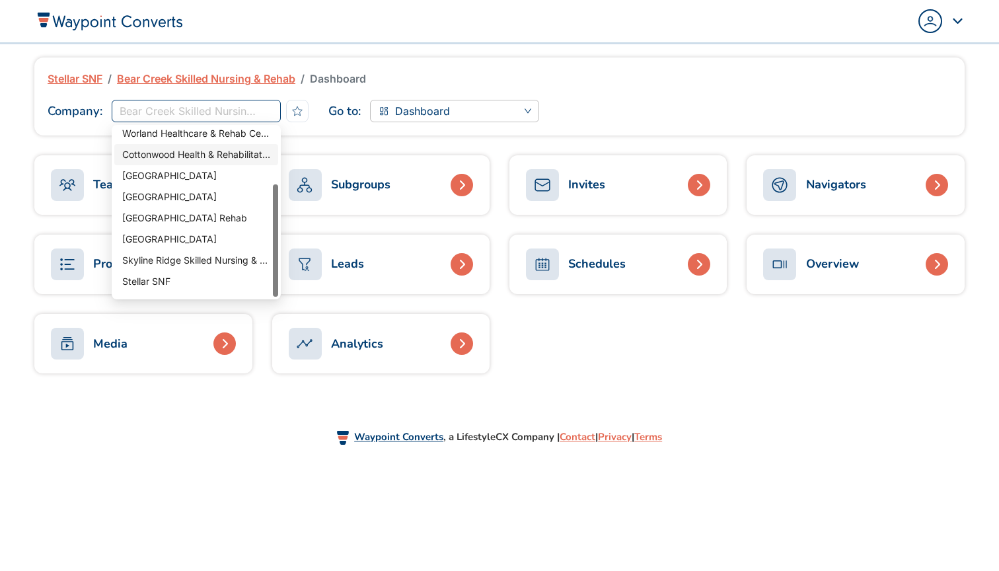
scroll to position [85, 0]
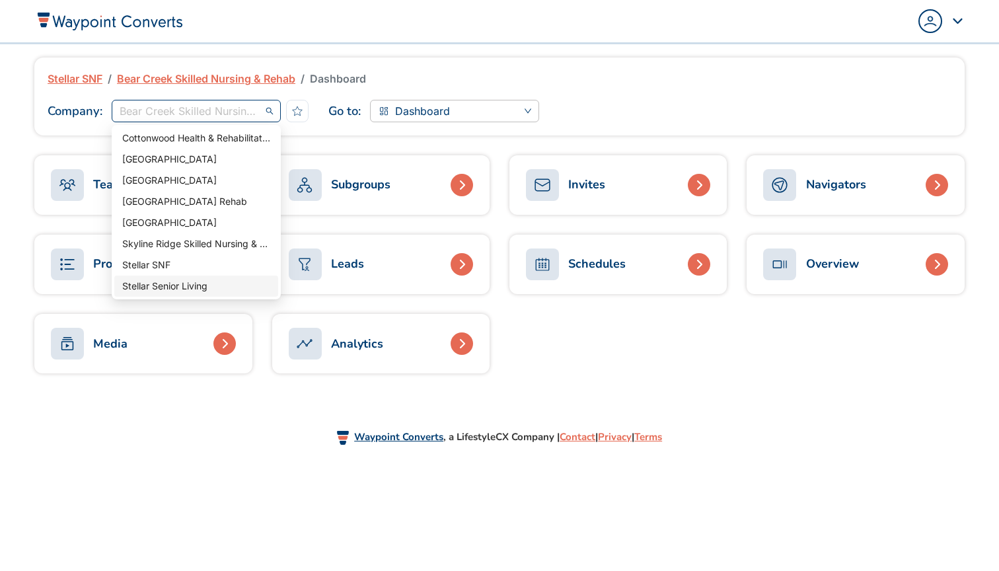
click at [27, 217] on div "Team Members" at bounding box center [142, 194] width 237 height 79
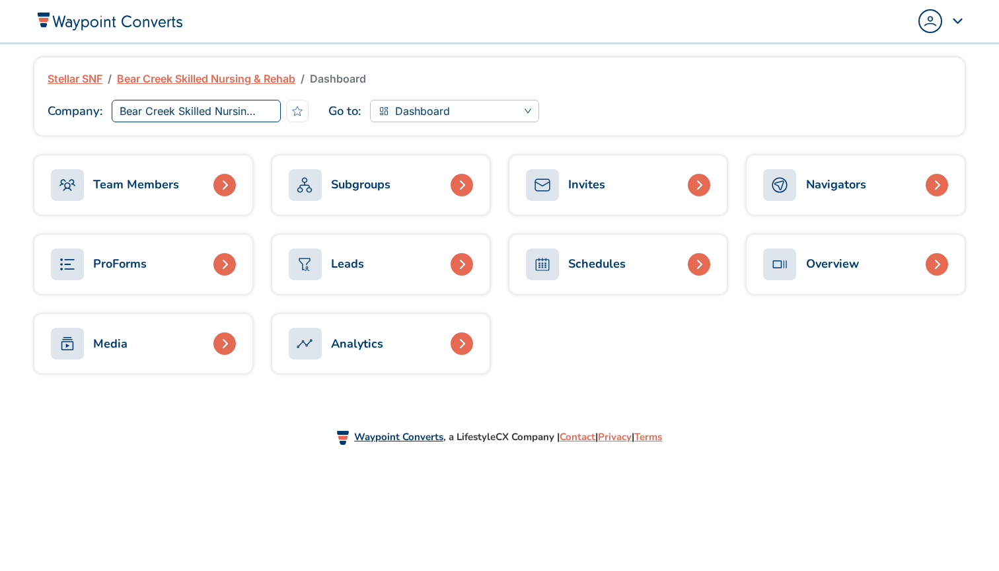
click at [268, 108] on span "Bear Creek Skilled Nursing & Rehab" at bounding box center [196, 111] width 153 height 20
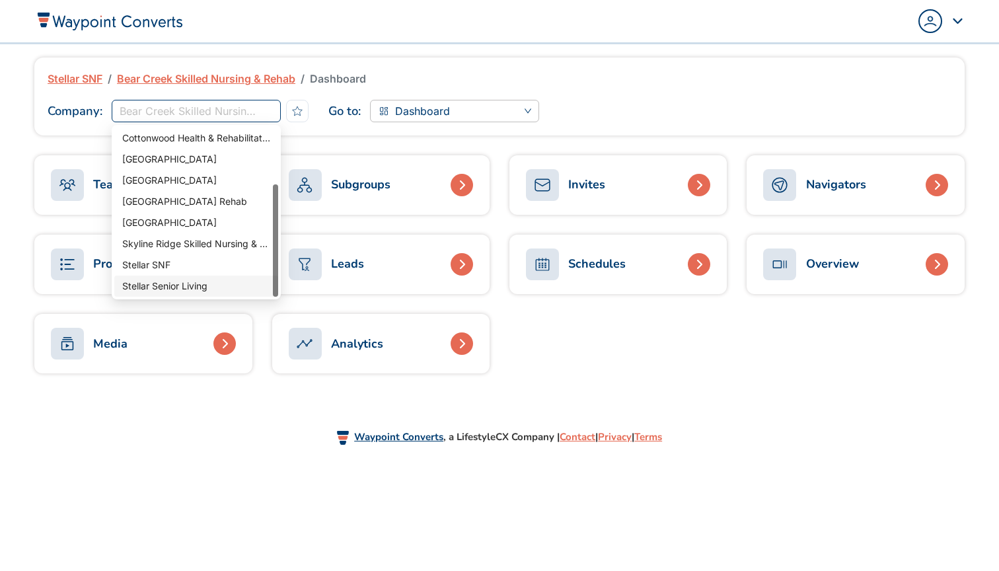
click at [148, 289] on div "Stellar Senior Living" at bounding box center [196, 286] width 148 height 15
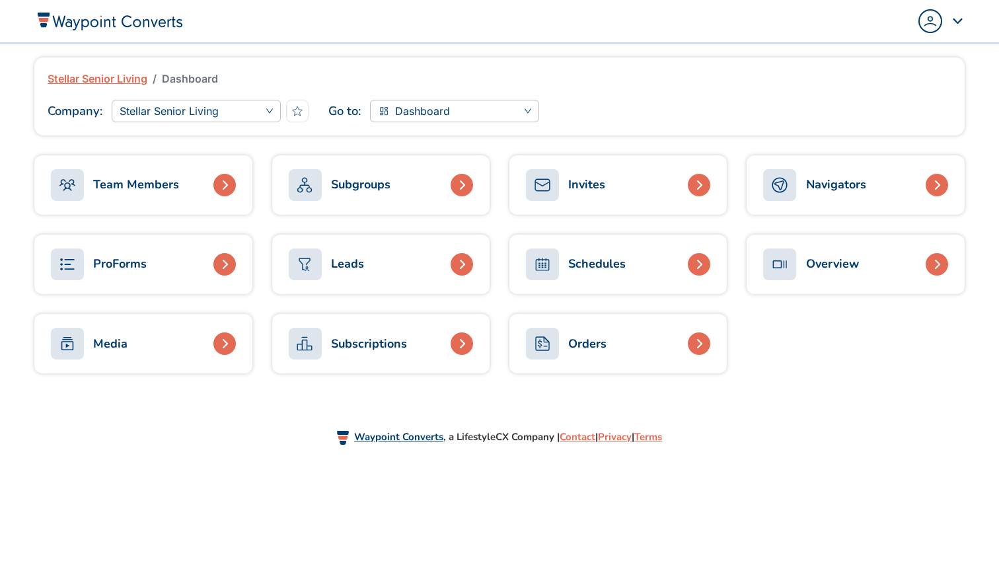
click at [218, 182] on div at bounding box center [224, 185] width 22 height 22
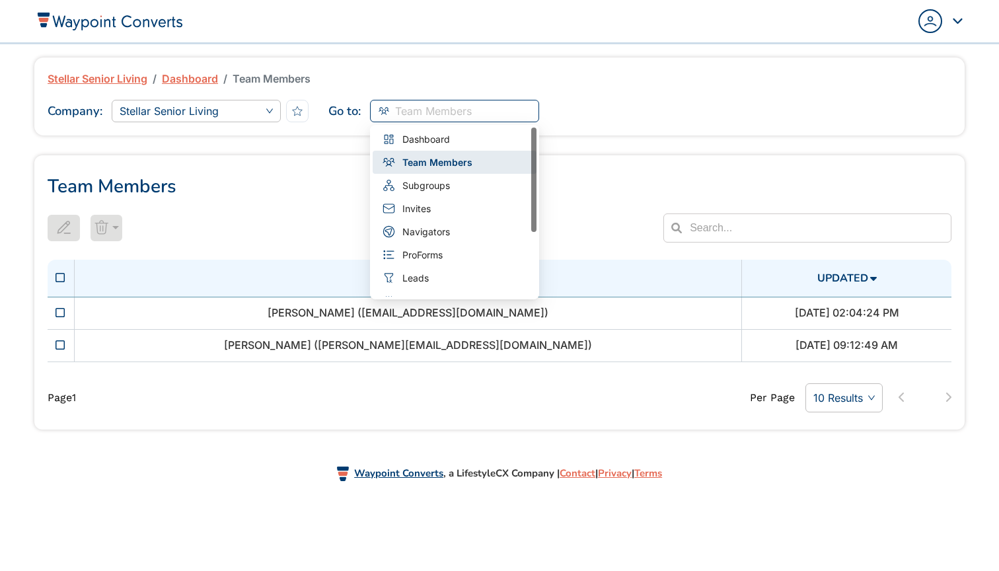
click at [513, 112] on span "Team Members" at bounding box center [454, 111] width 153 height 20
click at [424, 188] on span "Subgroups" at bounding box center [426, 185] width 48 height 15
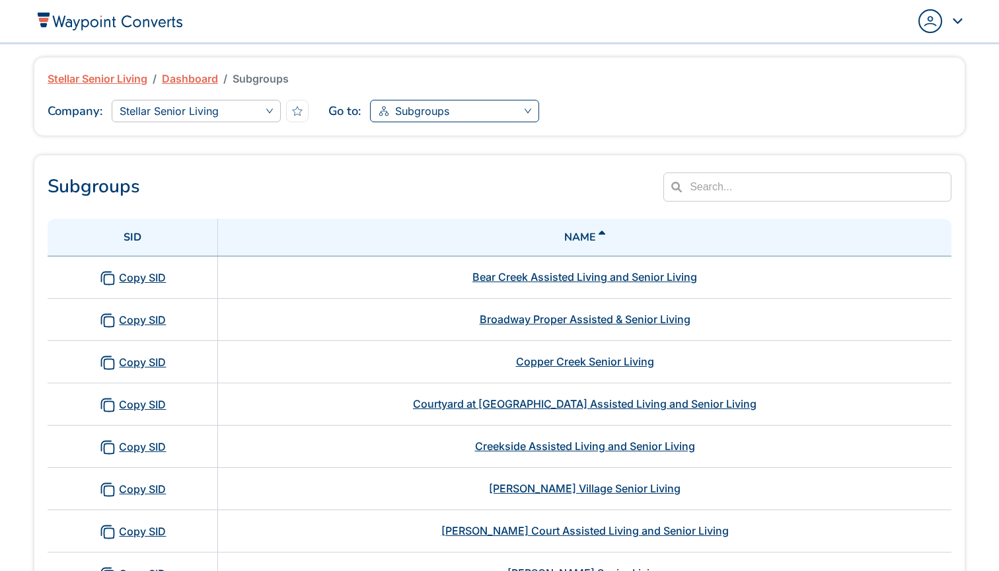
click at [527, 108] on span "Subgroups" at bounding box center [454, 111] width 153 height 20
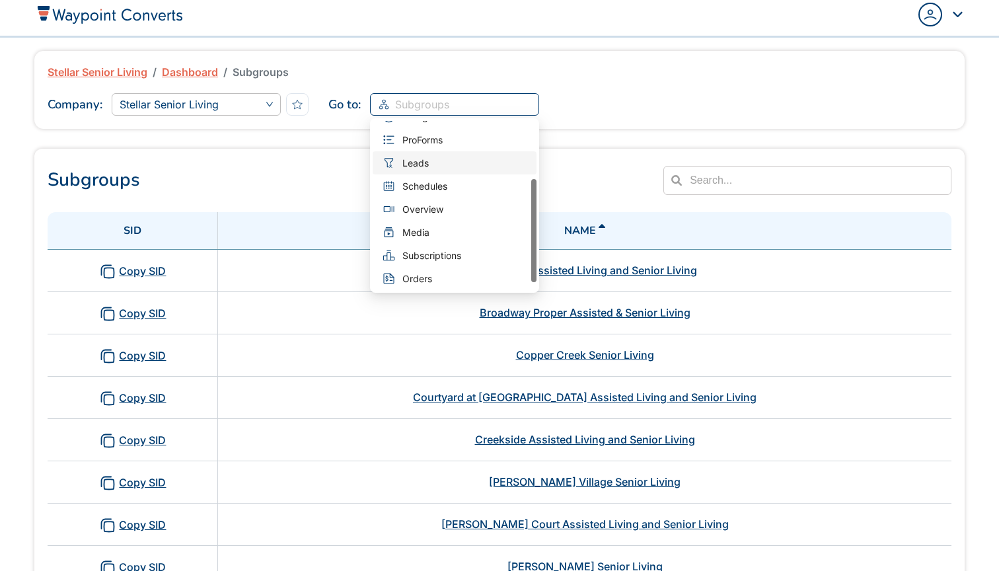
scroll to position [108, 0]
click at [435, 212] on span "Overview" at bounding box center [422, 209] width 41 height 15
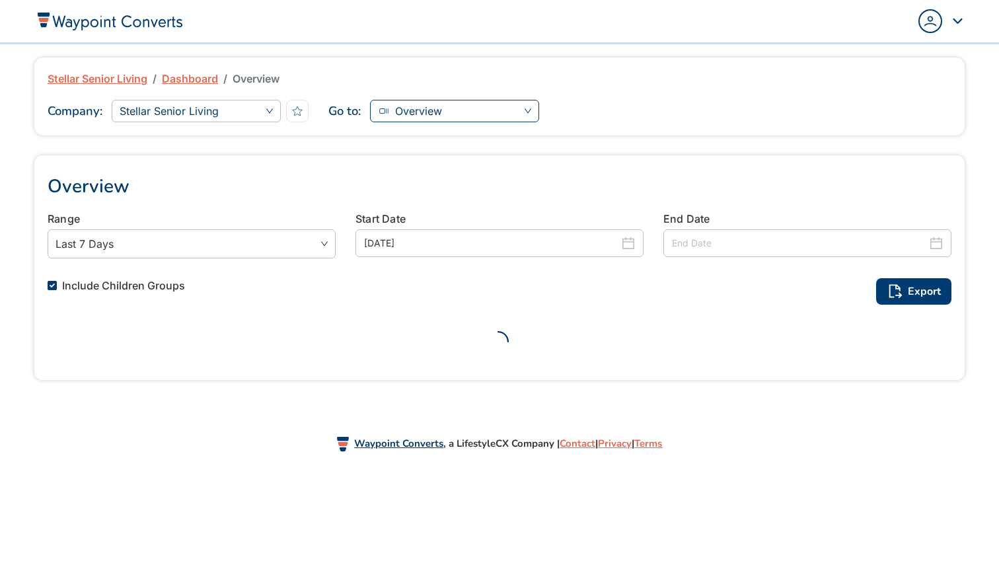
click at [513, 112] on span "Overview" at bounding box center [454, 111] width 153 height 20
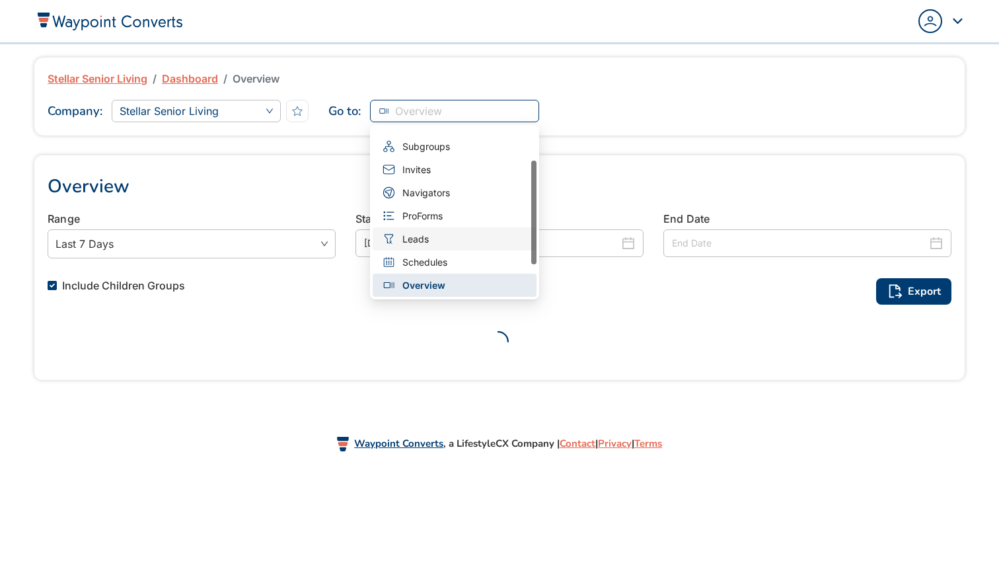
scroll to position [108, 0]
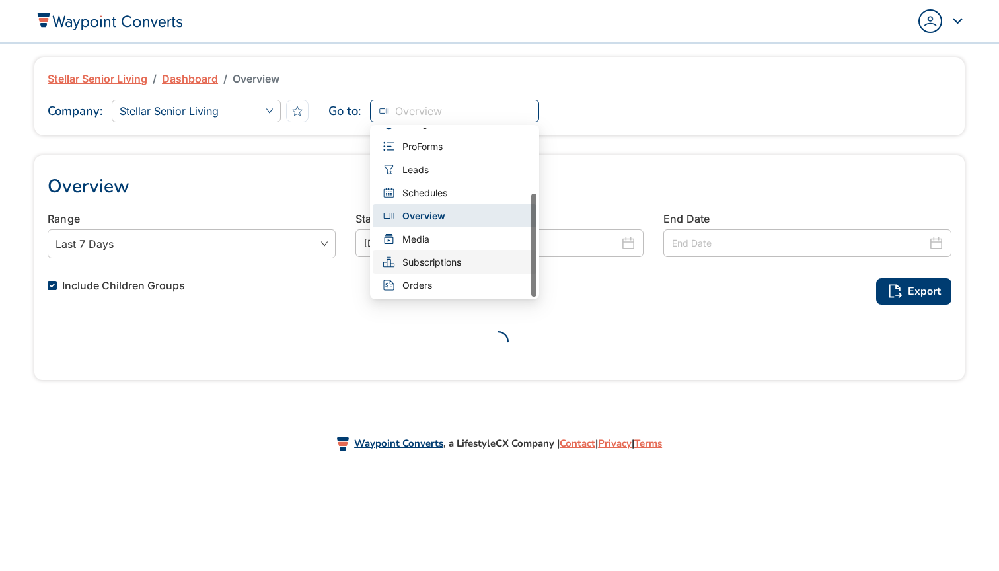
click at [418, 252] on div "Subscriptions" at bounding box center [455, 261] width 164 height 23
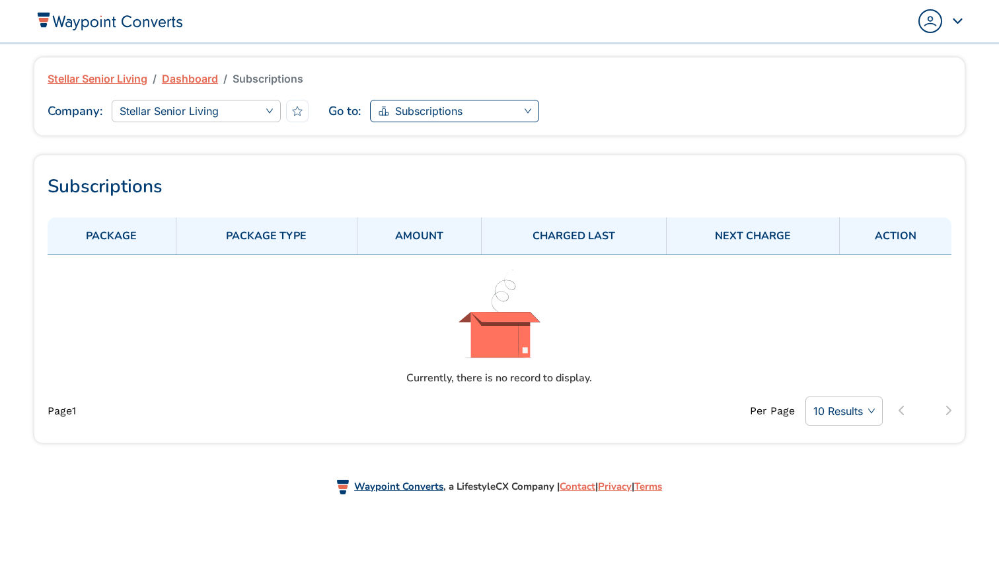
click at [531, 118] on span "Subscriptions" at bounding box center [454, 111] width 153 height 20
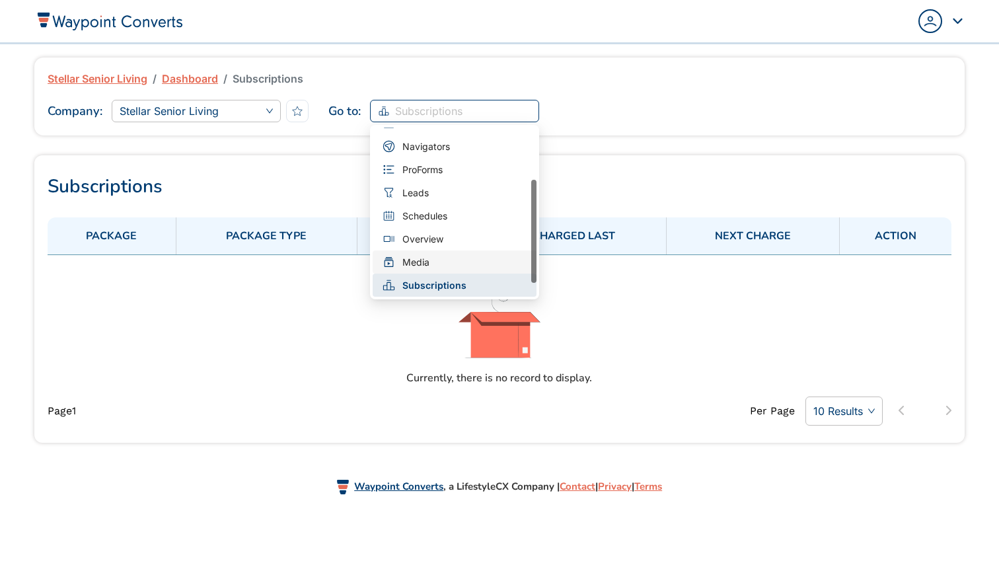
scroll to position [108, 0]
click at [428, 282] on span "Orders" at bounding box center [417, 285] width 30 height 15
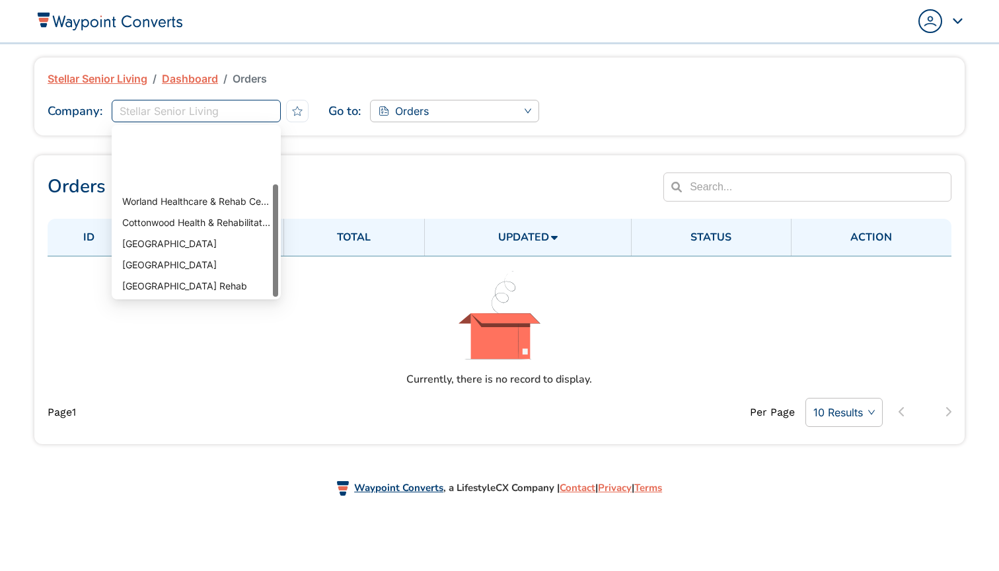
click at [273, 112] on span "Stellar Senior Living" at bounding box center [196, 111] width 153 height 20
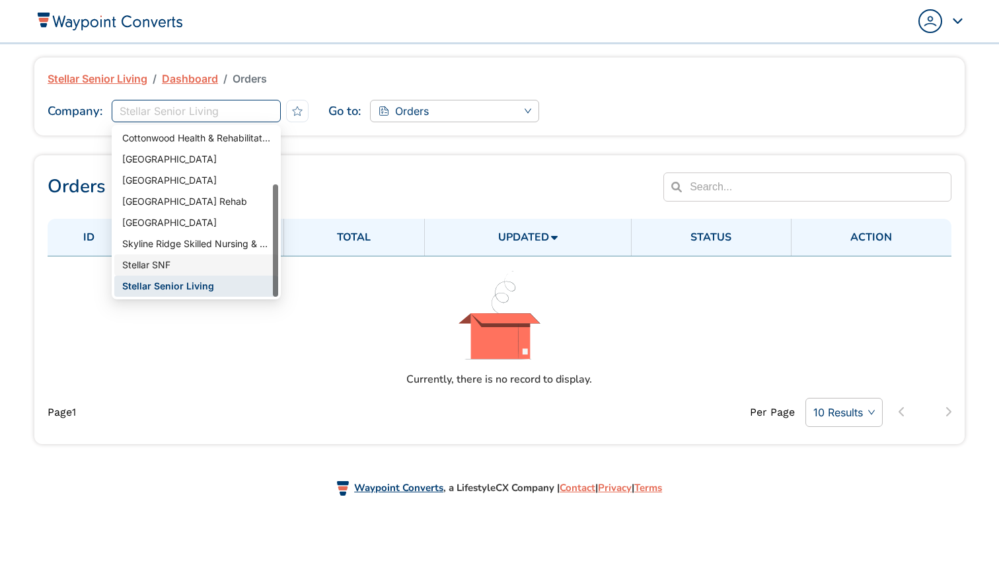
click at [155, 270] on div "Stellar SNF" at bounding box center [196, 265] width 148 height 15
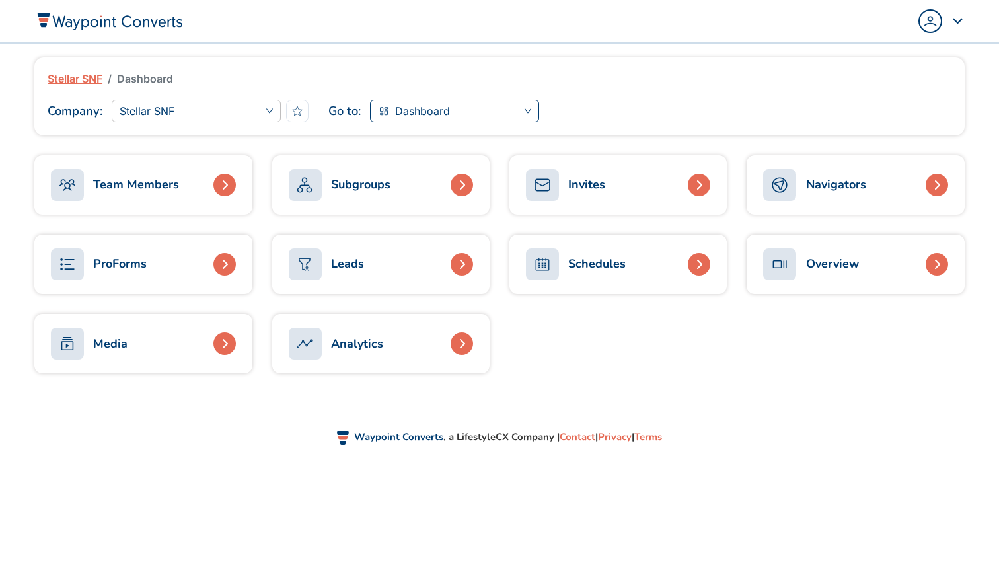
click at [523, 110] on span "Dashboard" at bounding box center [454, 111] width 153 height 20
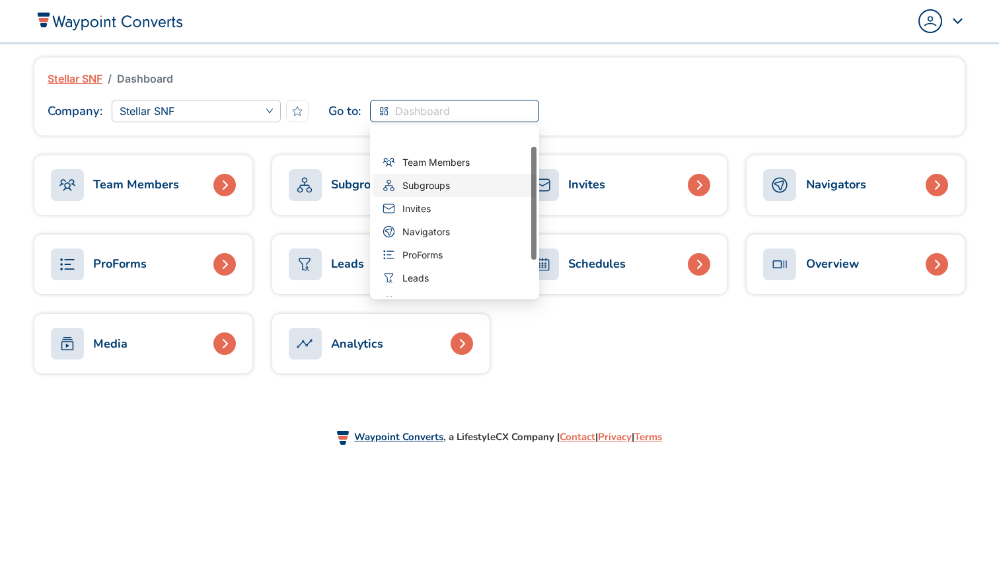
scroll to position [85, 0]
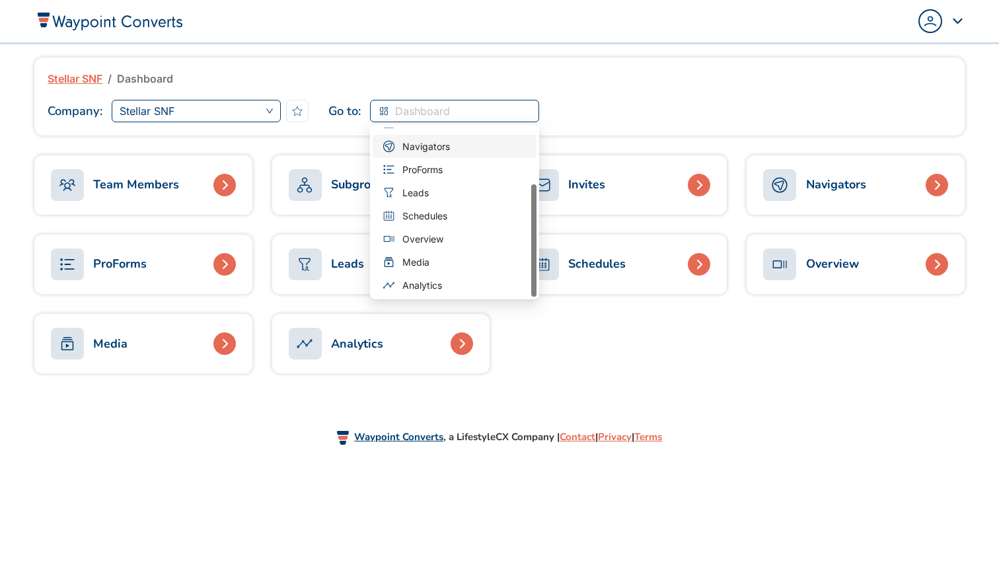
click at [275, 106] on div "Stellar SNF" at bounding box center [196, 111] width 169 height 22
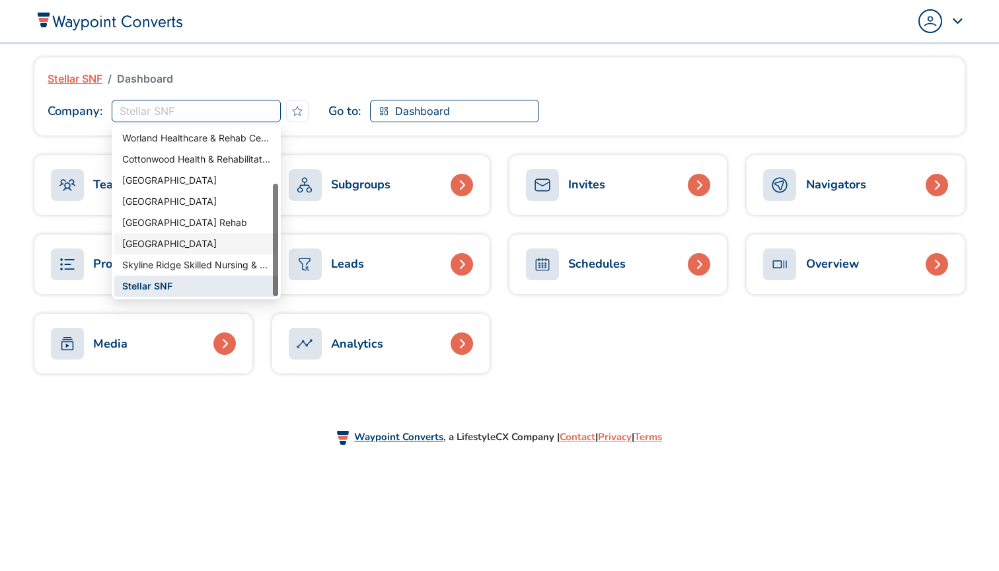
scroll to position [85, 0]
click at [169, 285] on div "Stellar Senior Living" at bounding box center [196, 286] width 148 height 15
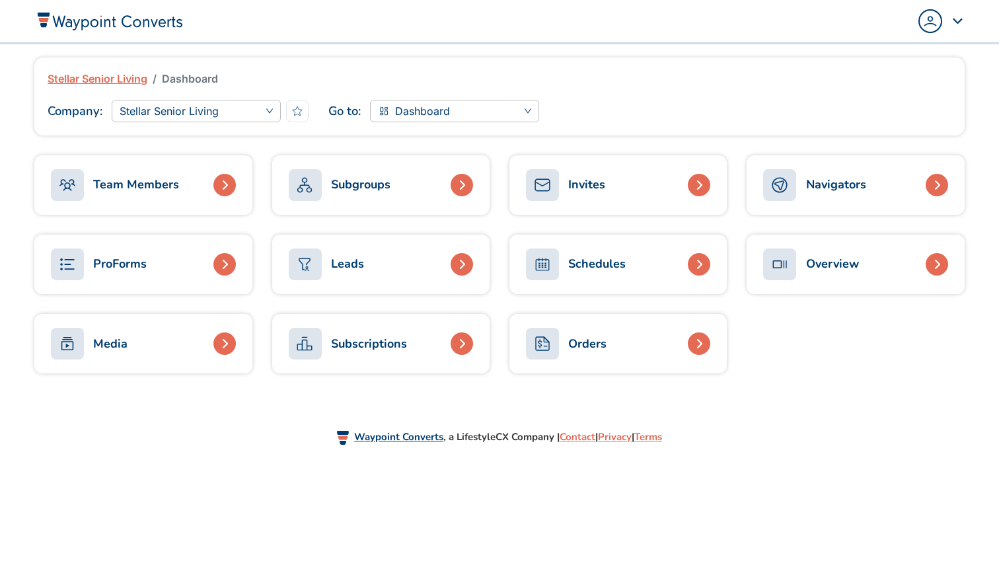
click at [957, 13] on div "Popover trigger" at bounding box center [942, 21] width 46 height 24
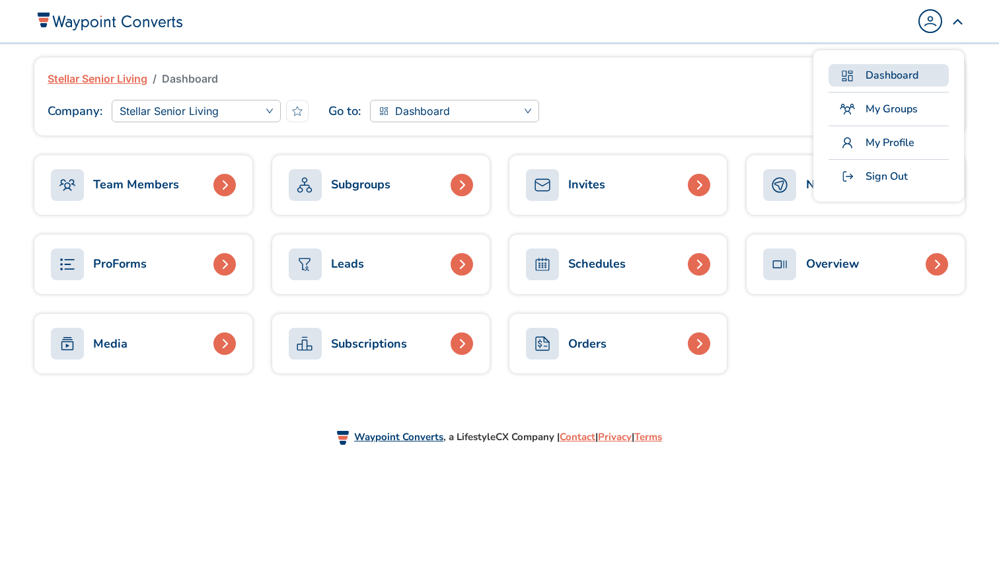
click at [882, 71] on span "Dashboard" at bounding box center [892, 75] width 53 height 16
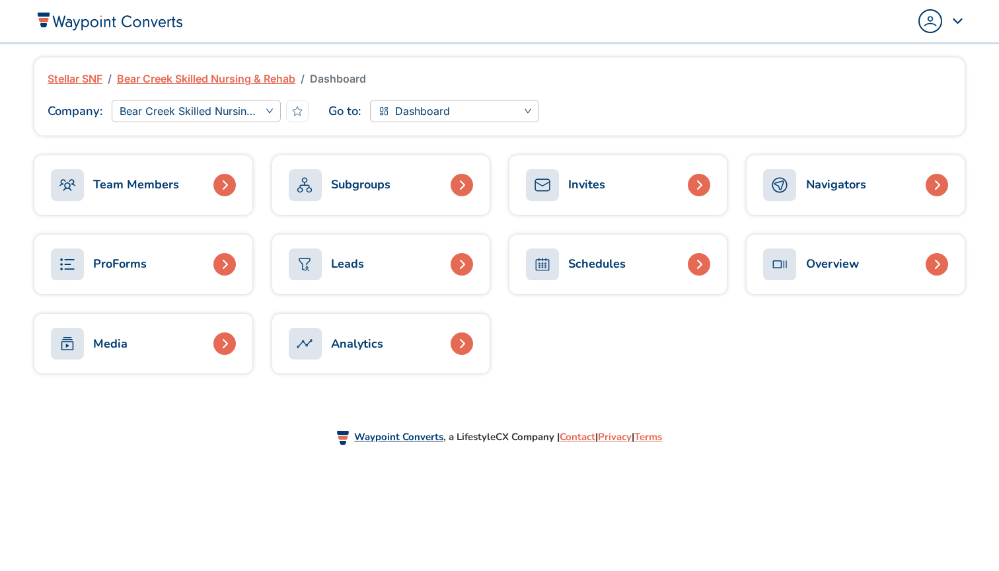
click at [962, 20] on div "Popover trigger" at bounding box center [942, 21] width 46 height 24
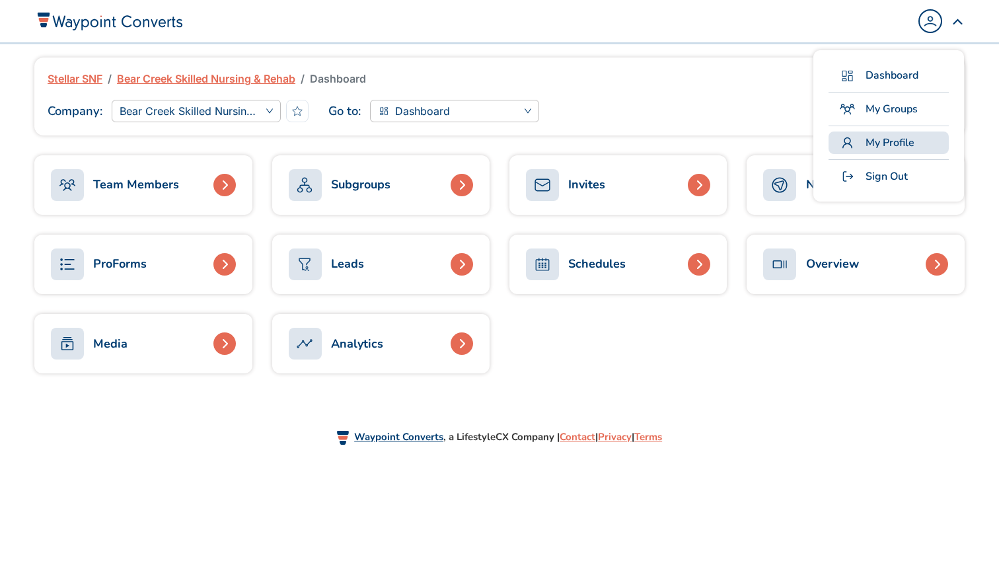
click at [869, 150] on span "My Profile" at bounding box center [890, 143] width 49 height 16
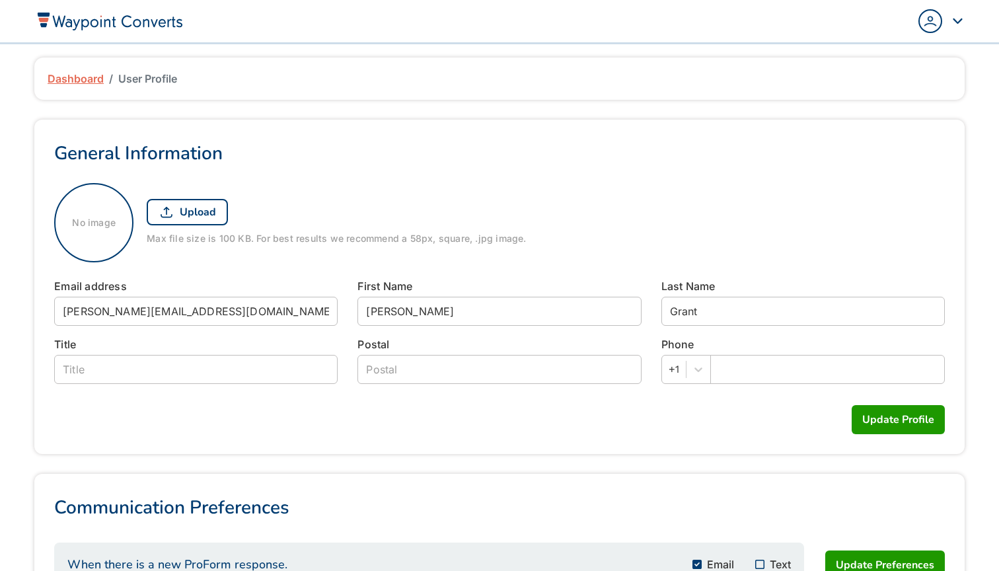
click at [955, 24] on div "Popover trigger" at bounding box center [942, 21] width 46 height 24
click at [880, 108] on span "My Groups" at bounding box center [892, 109] width 52 height 16
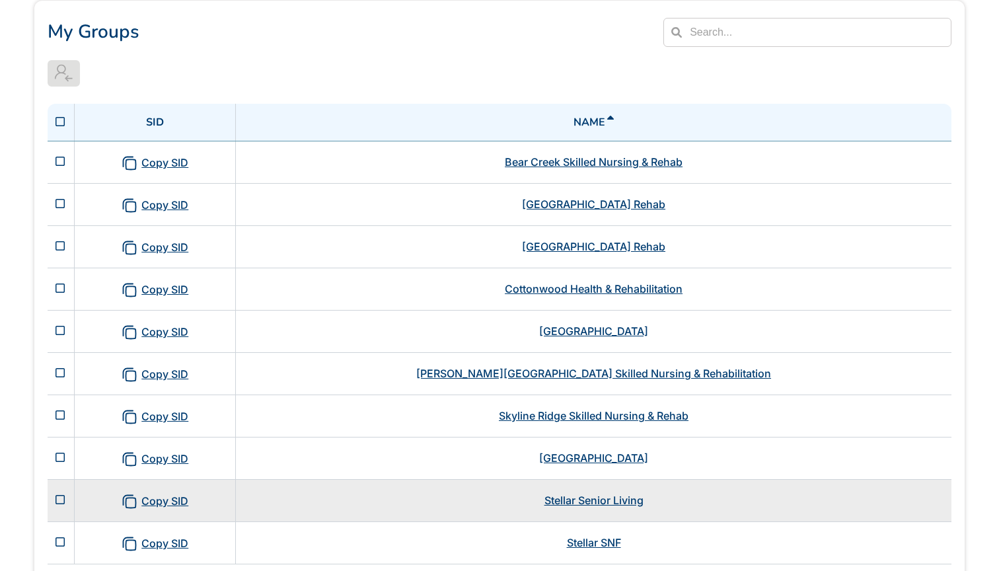
scroll to position [200, 0]
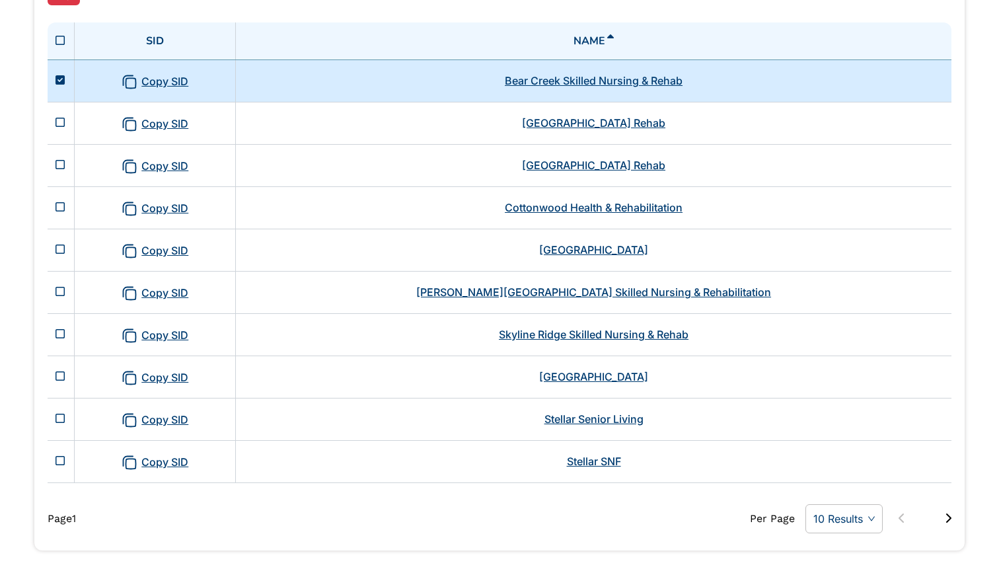
click at [57, 79] on icon at bounding box center [60, 80] width 9 height 11
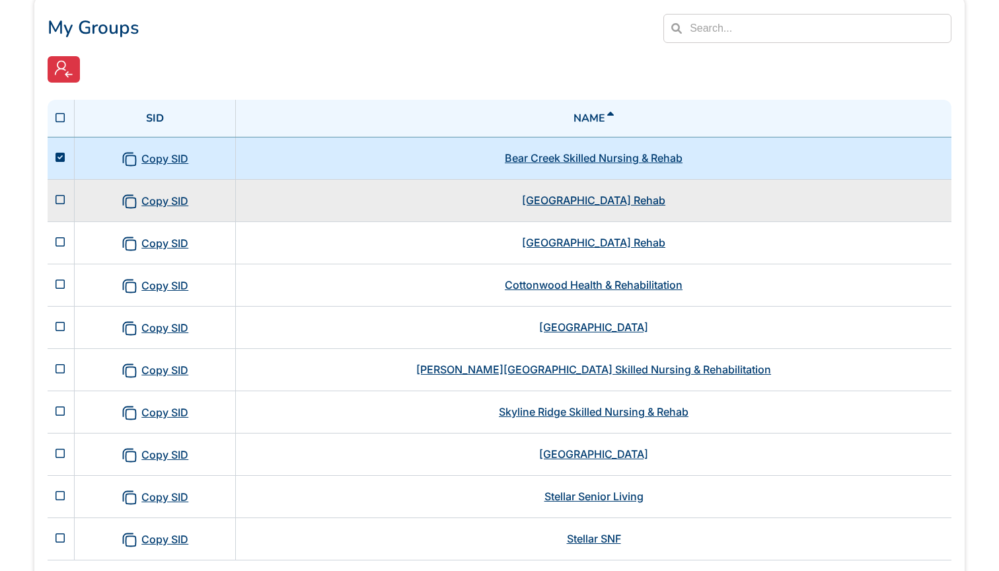
scroll to position [116, 0]
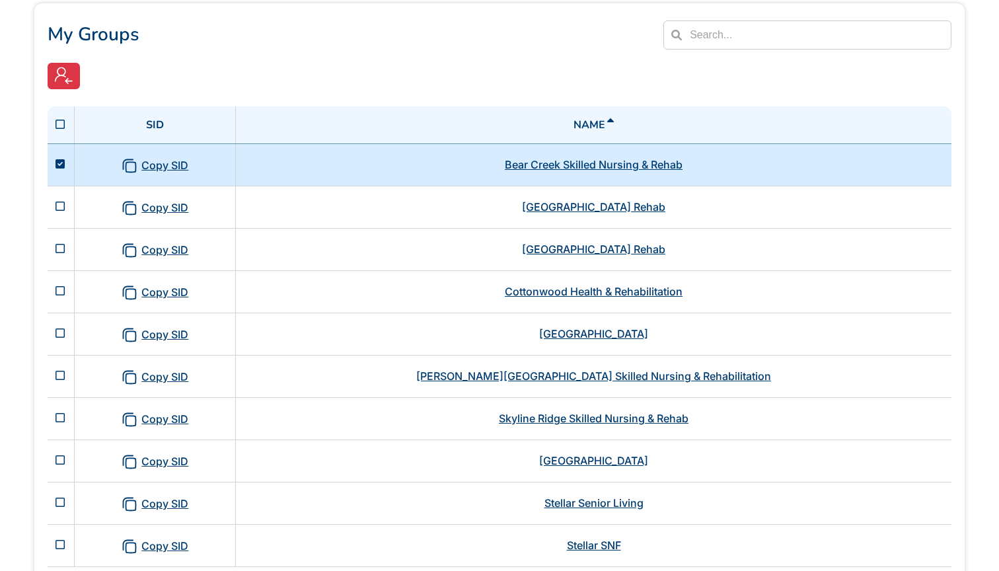
click at [59, 168] on icon at bounding box center [60, 164] width 9 height 11
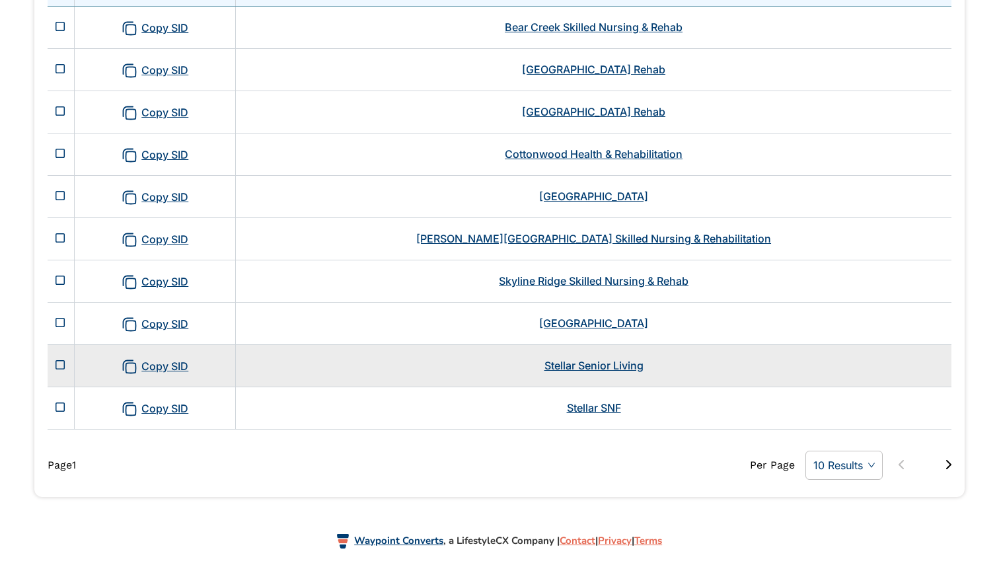
scroll to position [254, 0]
click at [621, 365] on link "Stellar Senior Living" at bounding box center [594, 365] width 99 height 13
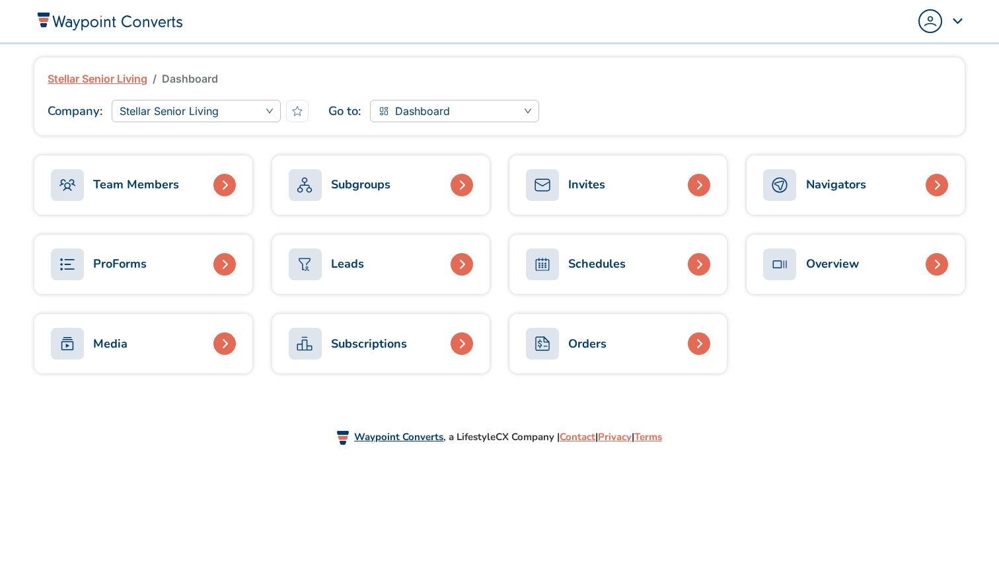
click at [481, 189] on link "Subgroups" at bounding box center [380, 184] width 217 height 59
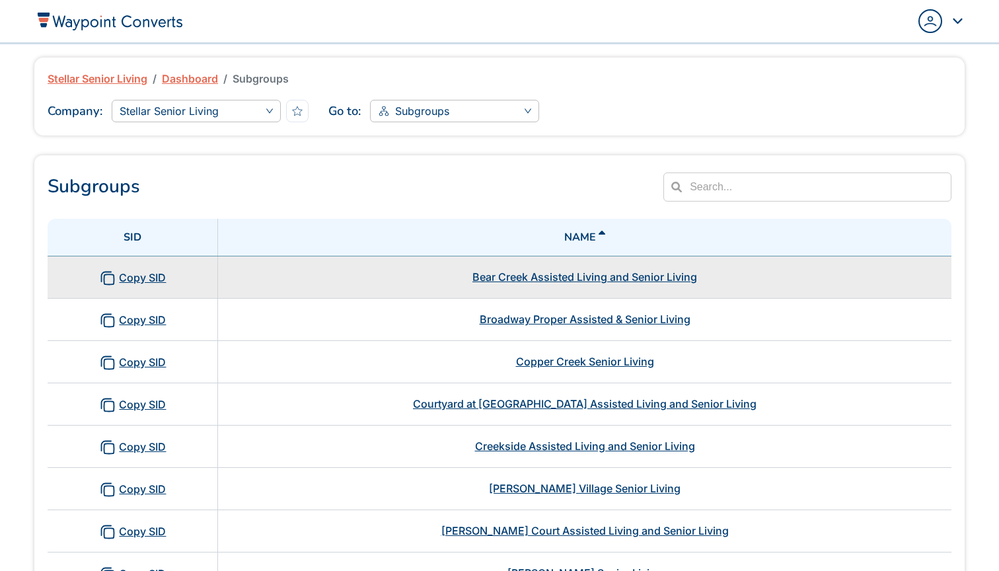
click at [539, 280] on link "Bear Creek Assisted Living and Senior Living" at bounding box center [585, 276] width 225 height 13
